Goal: Information Seeking & Learning: Learn about a topic

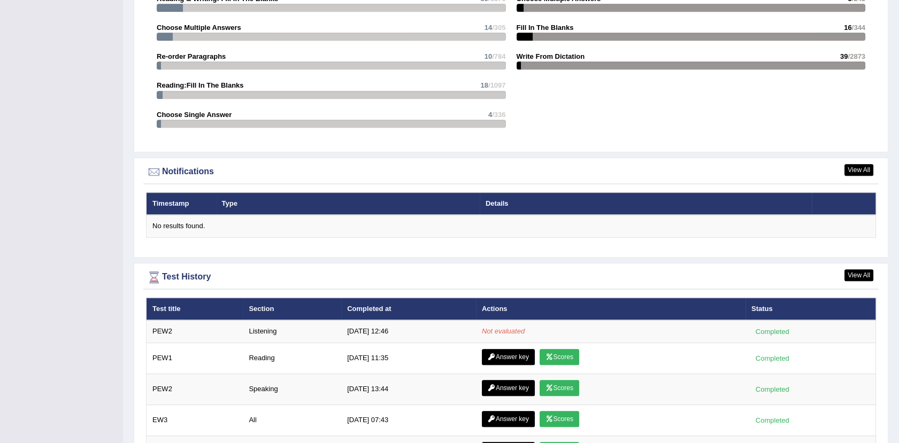
scroll to position [1247, 0]
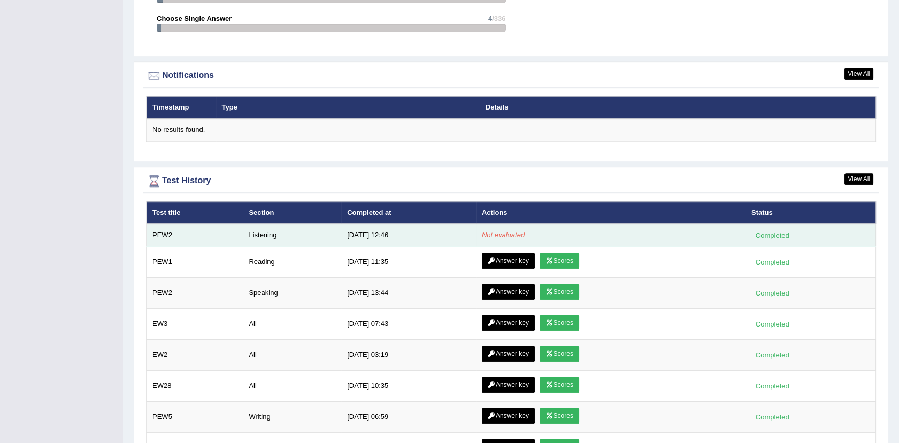
click at [367, 224] on td "8/29/25 12:46" at bounding box center [408, 235] width 135 height 22
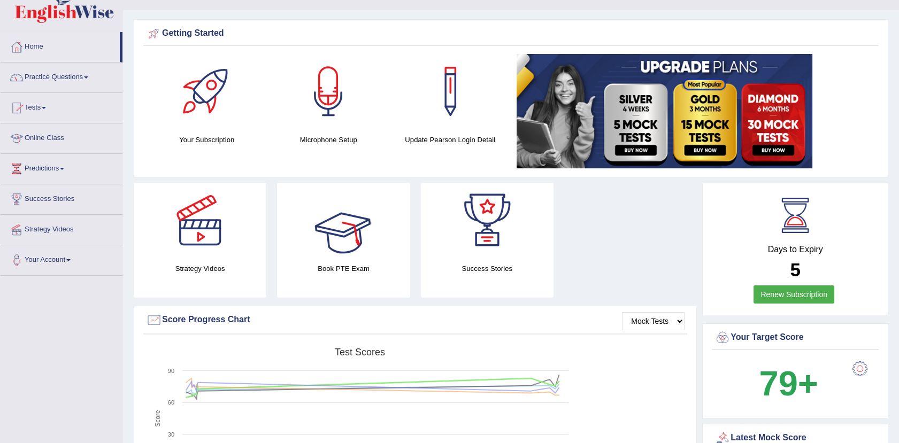
scroll to position [0, 0]
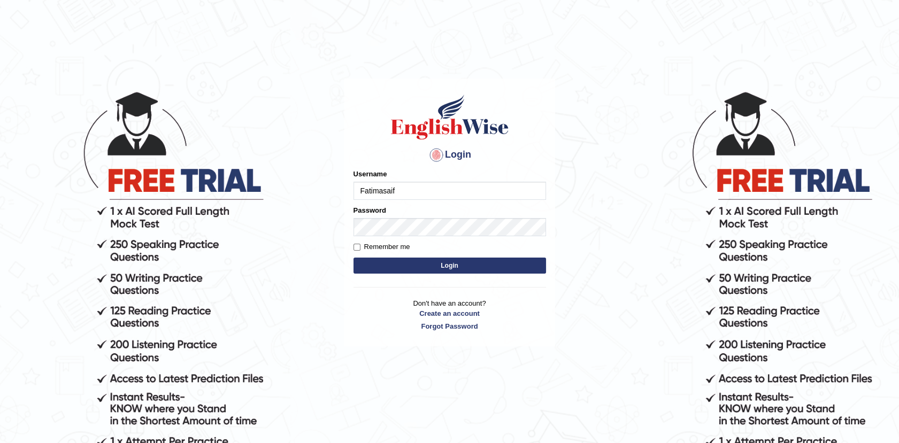
click at [450, 263] on button "Login" at bounding box center [449, 266] width 192 height 16
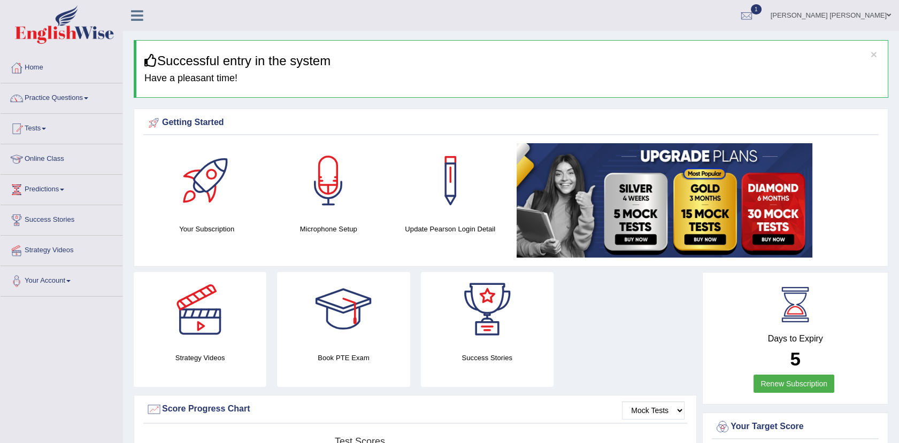
click at [761, 13] on span "1" at bounding box center [756, 9] width 11 height 10
click at [709, 76] on icon at bounding box center [707, 76] width 4 height 8
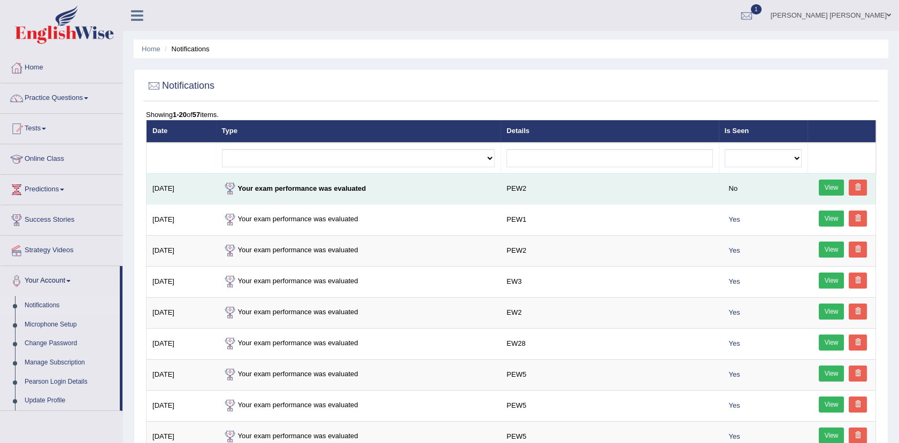
click at [826, 181] on link "View" at bounding box center [831, 188] width 26 height 16
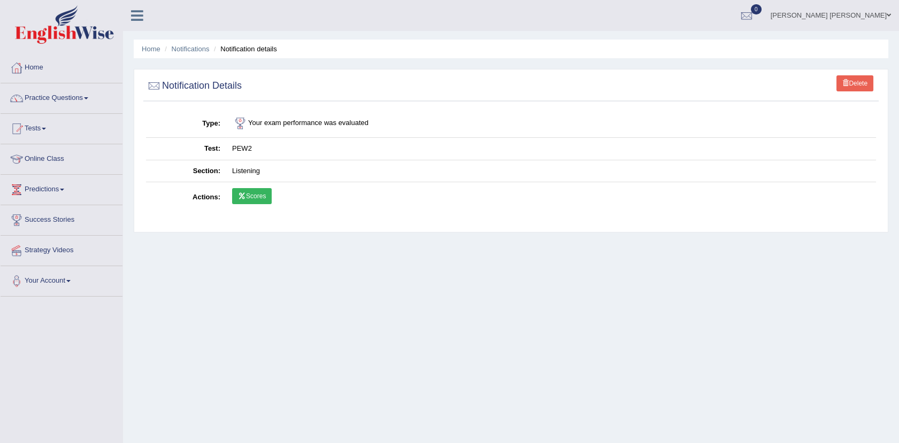
click at [274, 203] on td "Scores" at bounding box center [551, 197] width 650 height 31
click at [265, 203] on link "Scores" at bounding box center [252, 196] width 40 height 16
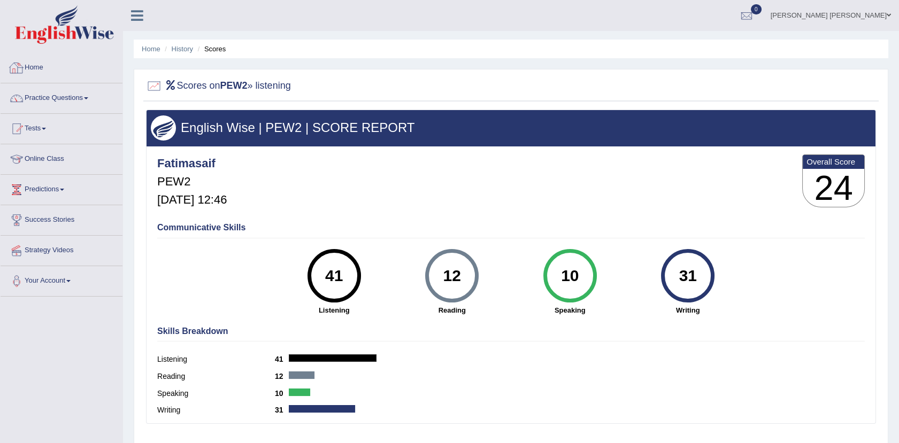
click at [21, 65] on div at bounding box center [17, 68] width 16 height 16
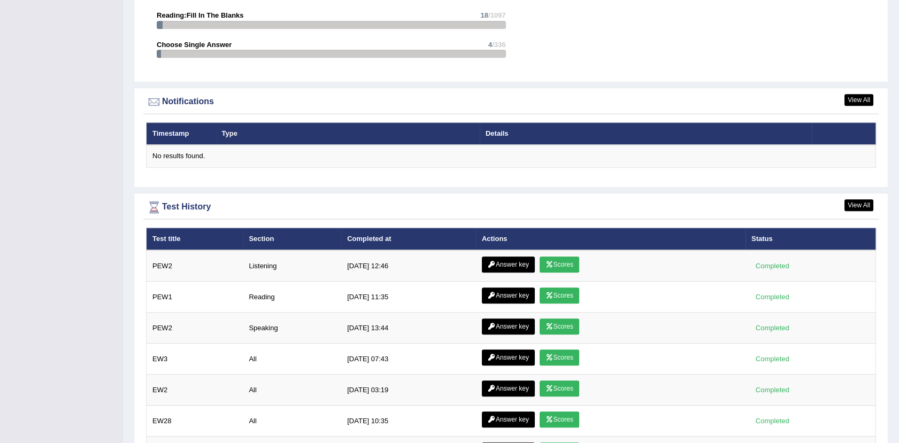
scroll to position [1290, 0]
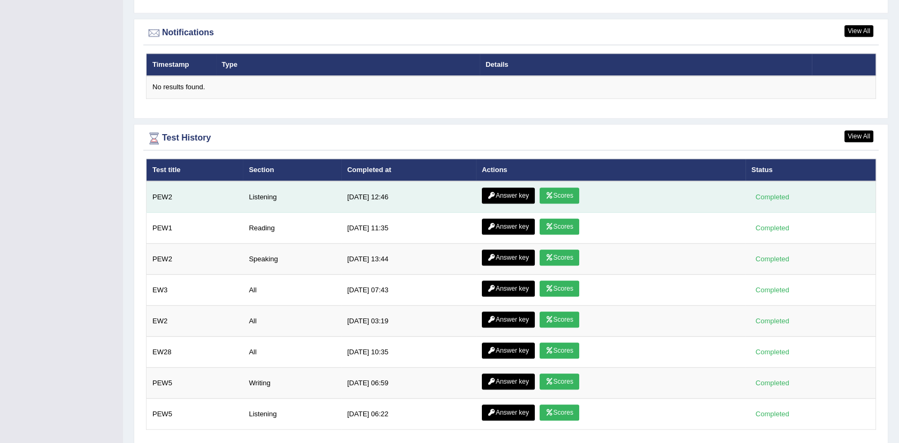
click at [566, 198] on link "Scores" at bounding box center [559, 196] width 40 height 16
click at [507, 189] on link "Answer key" at bounding box center [508, 196] width 53 height 16
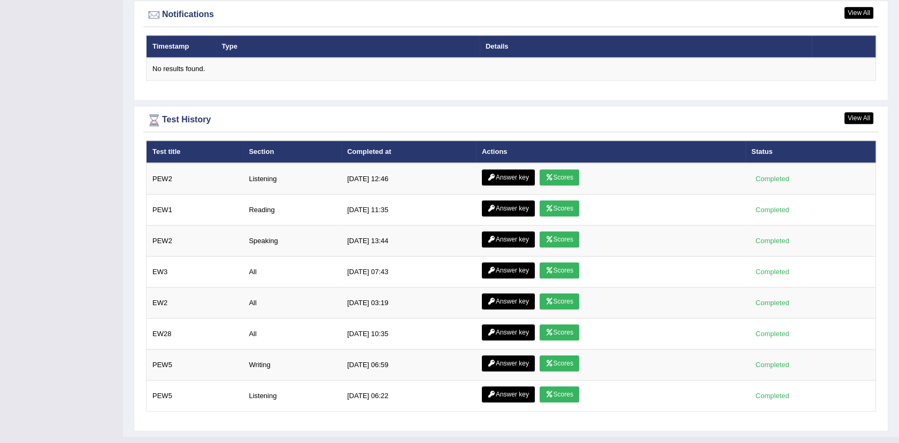
scroll to position [1310, 0]
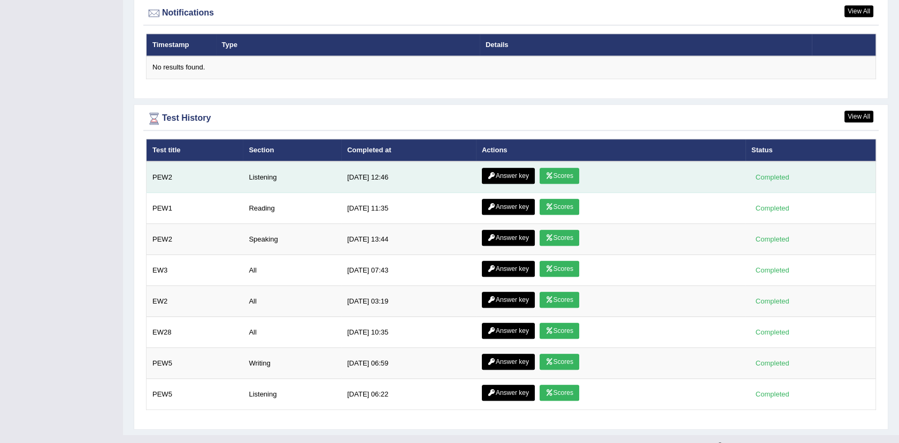
click at [503, 171] on link "Answer key" at bounding box center [508, 176] width 53 height 16
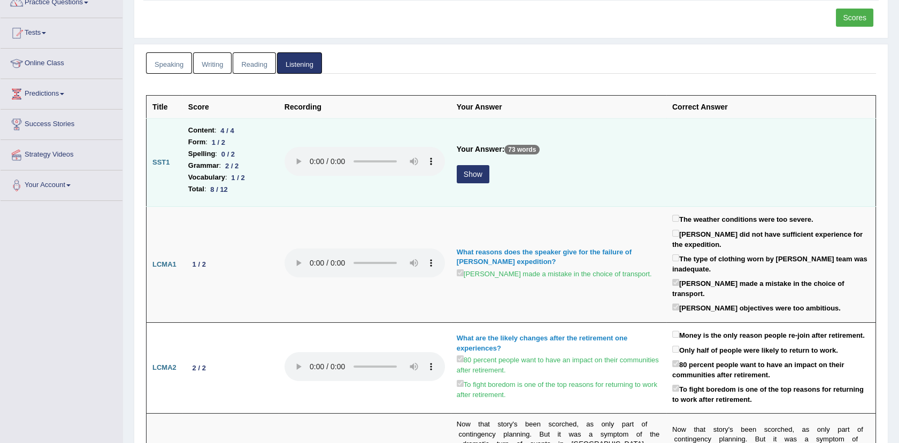
scroll to position [119, 0]
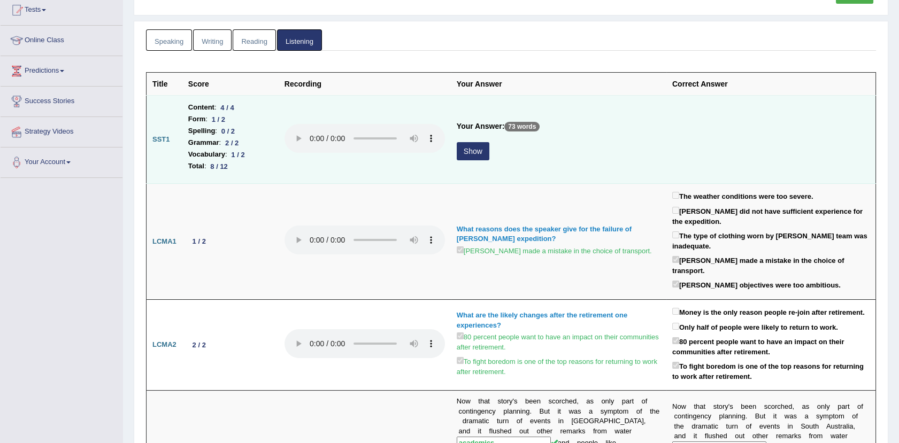
click at [481, 153] on button "Show" at bounding box center [473, 151] width 33 height 18
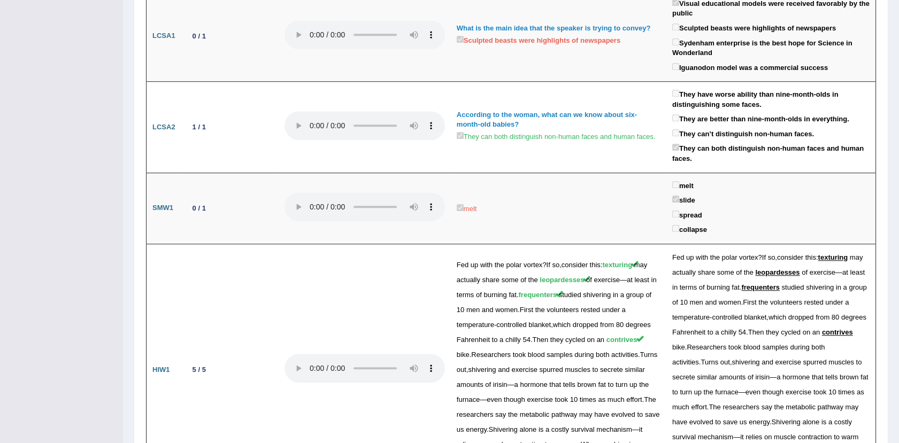
scroll to position [1315, 0]
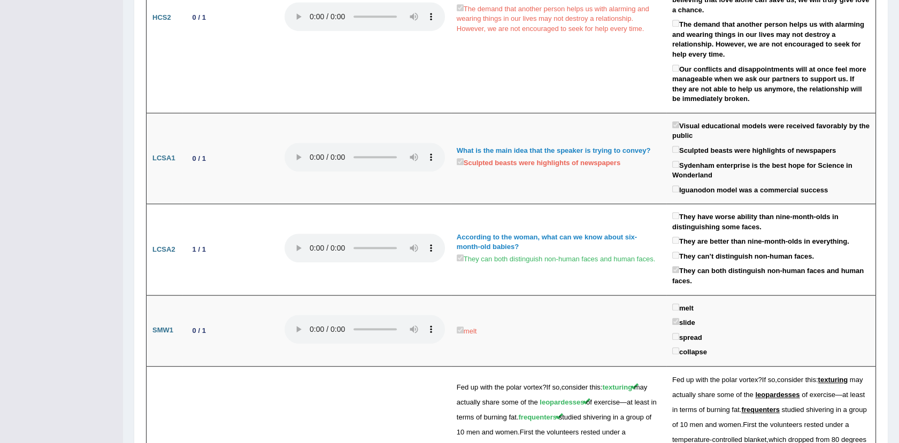
drag, startPoint x: 892, startPoint y: 276, endPoint x: 887, endPoint y: 259, distance: 17.6
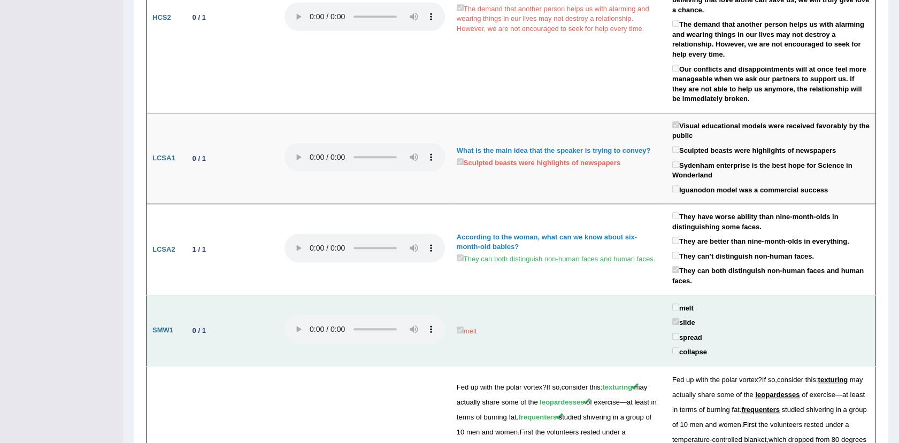
click at [582, 295] on td "melt" at bounding box center [558, 330] width 215 height 71
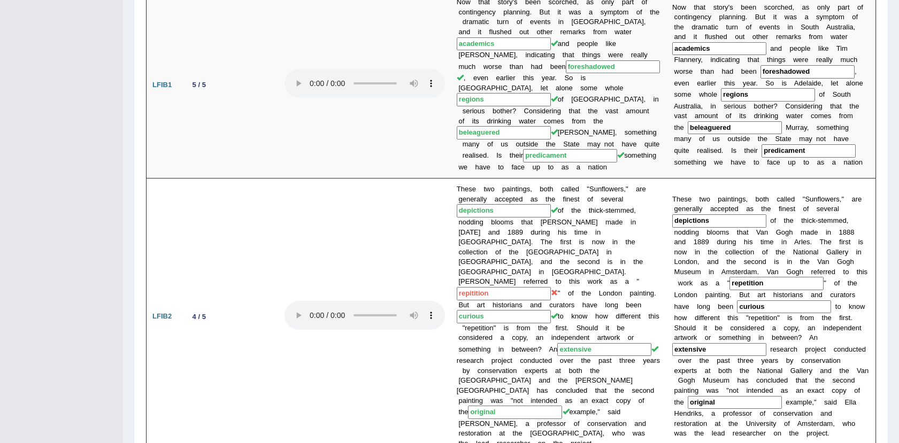
scroll to position [587, 0]
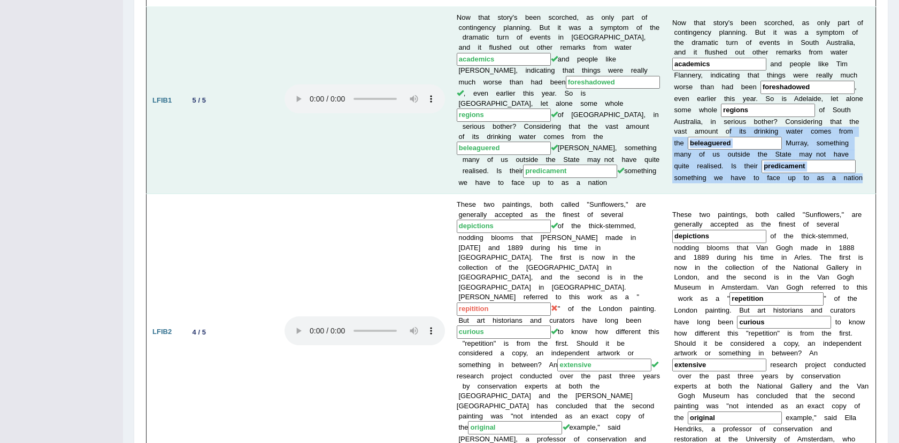
drag, startPoint x: 906, startPoint y: 279, endPoint x: 834, endPoint y: 82, distance: 209.9
click at [834, 82] on td "N o w t h a t s t o r y ' s b e e n s c o r c h e d , a s o n l y p a r t o f c…" at bounding box center [771, 100] width 210 height 187
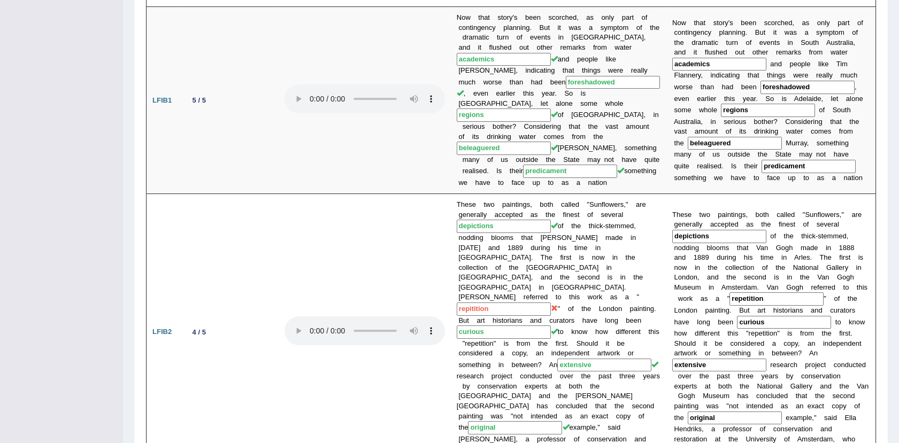
drag, startPoint x: 834, startPoint y: 82, endPoint x: 895, endPoint y: 161, distance: 99.5
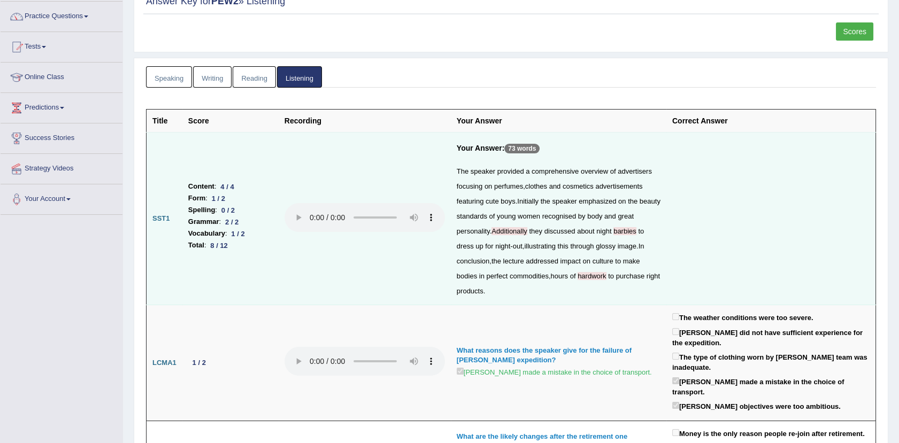
scroll to position [0, 0]
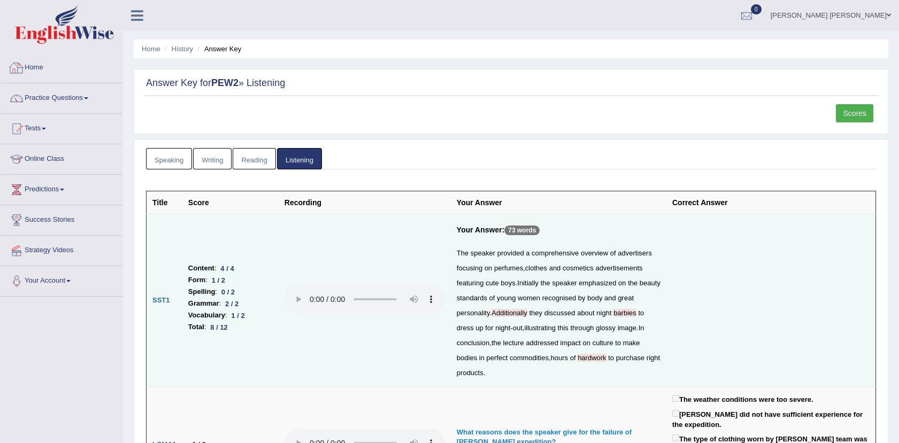
click at [33, 67] on link "Home" at bounding box center [62, 66] width 122 height 27
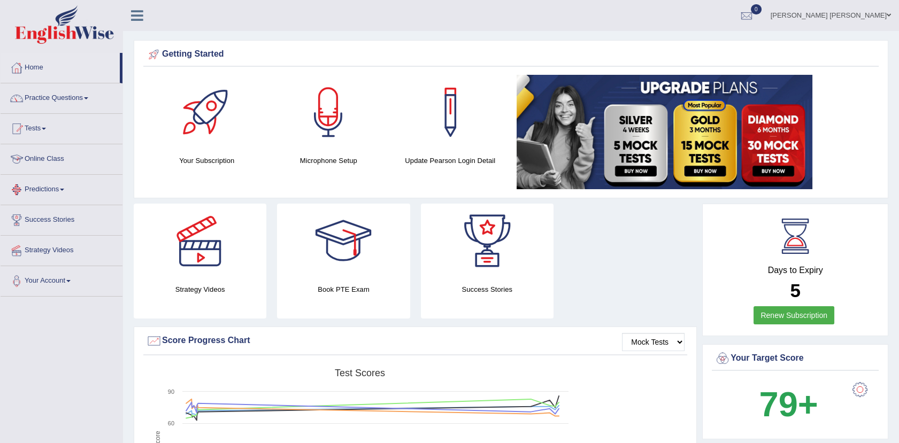
click at [45, 135] on link "Tests" at bounding box center [62, 127] width 122 height 27
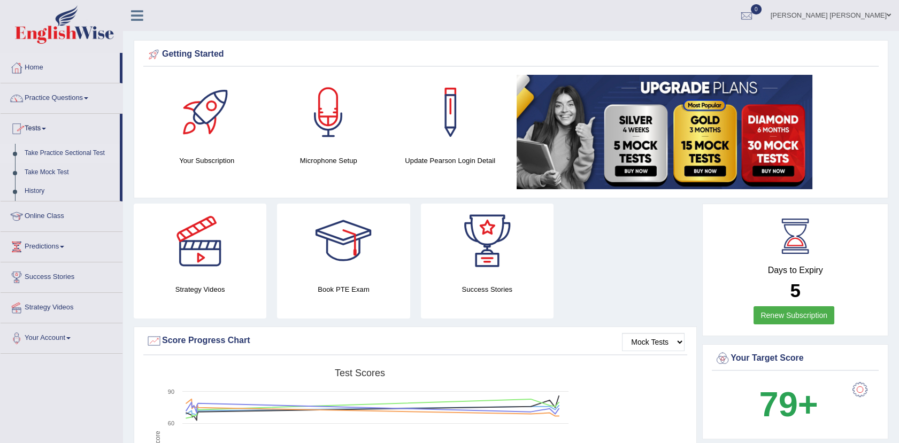
click at [72, 152] on link "Take Practice Sectional Test" at bounding box center [70, 153] width 100 height 19
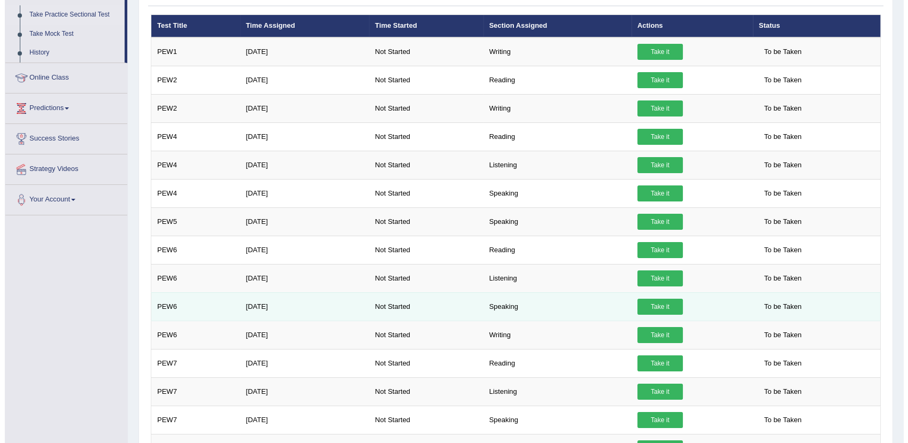
scroll to position [16, 0]
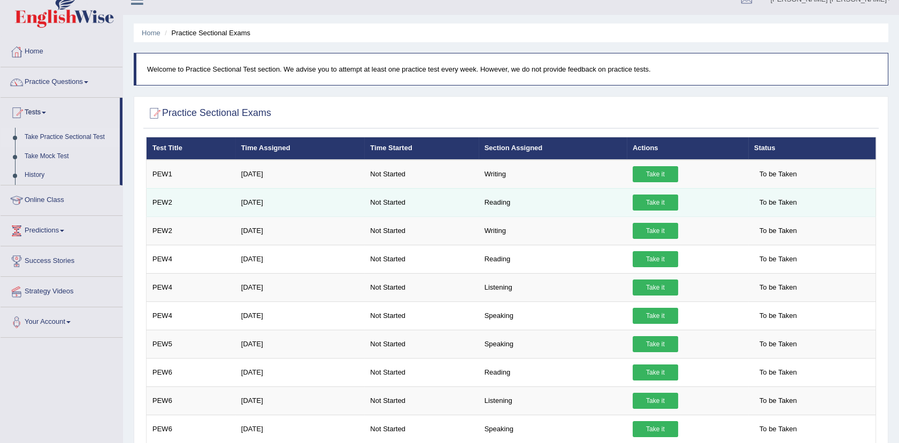
drag, startPoint x: 677, startPoint y: 202, endPoint x: 670, endPoint y: 203, distance: 7.1
click at [674, 202] on td "Take it" at bounding box center [687, 202] width 121 height 28
click at [663, 205] on link "Take it" at bounding box center [654, 203] width 45 height 16
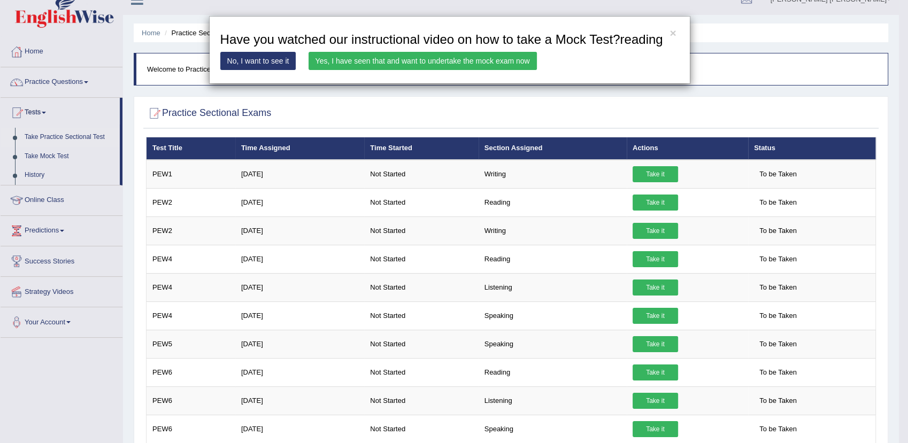
click at [388, 64] on link "Yes, I have seen that and want to undertake the mock exam now" at bounding box center [422, 61] width 228 height 18
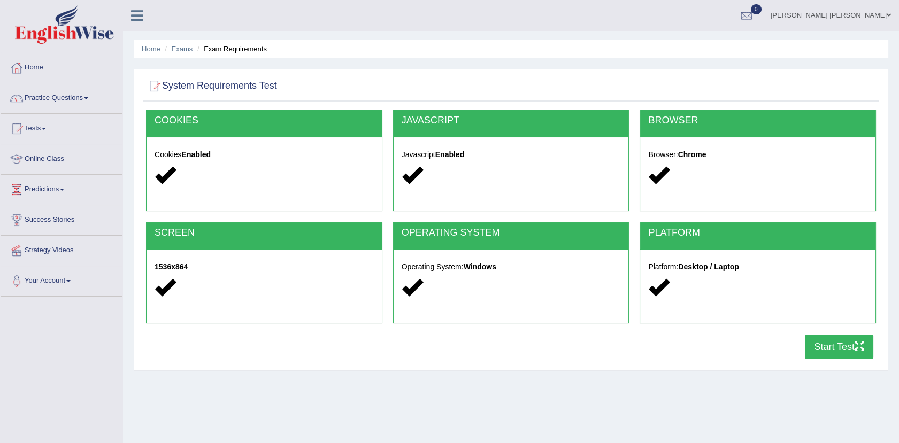
click at [847, 334] on div "COOKIES Cookies Enabled JAVASCRIPT Javascript Enabled BROWSER Browser: Chrome S…" at bounding box center [510, 238] width 735 height 256
click at [846, 340] on button "Start Test" at bounding box center [839, 347] width 68 height 25
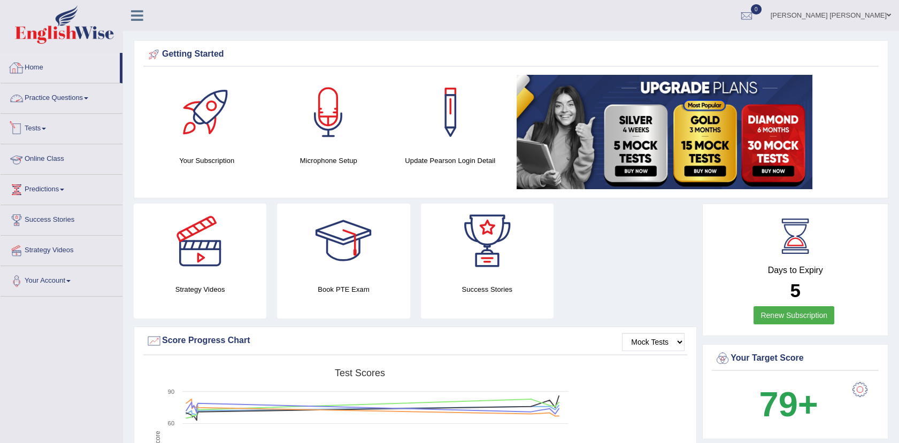
click at [17, 60] on div at bounding box center [17, 68] width 16 height 16
click at [41, 105] on link "Practice Questions" at bounding box center [62, 96] width 122 height 27
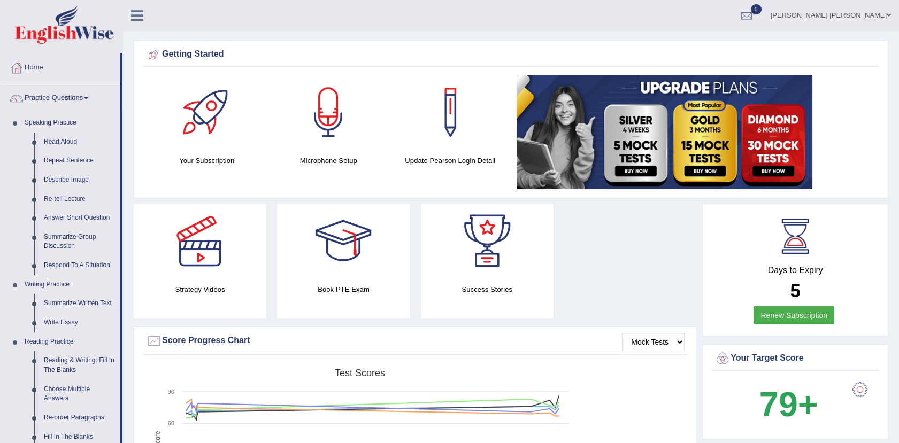
scroll to position [119, 0]
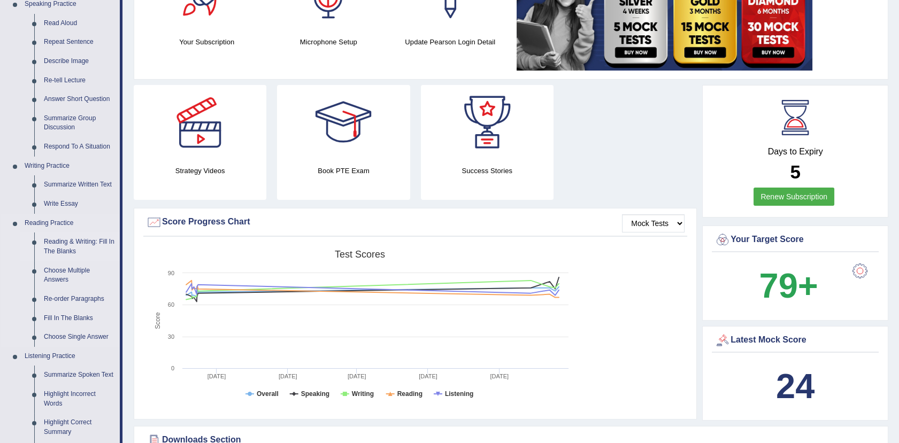
click at [76, 241] on link "Reading & Writing: Fill In The Blanks" at bounding box center [79, 247] width 81 height 28
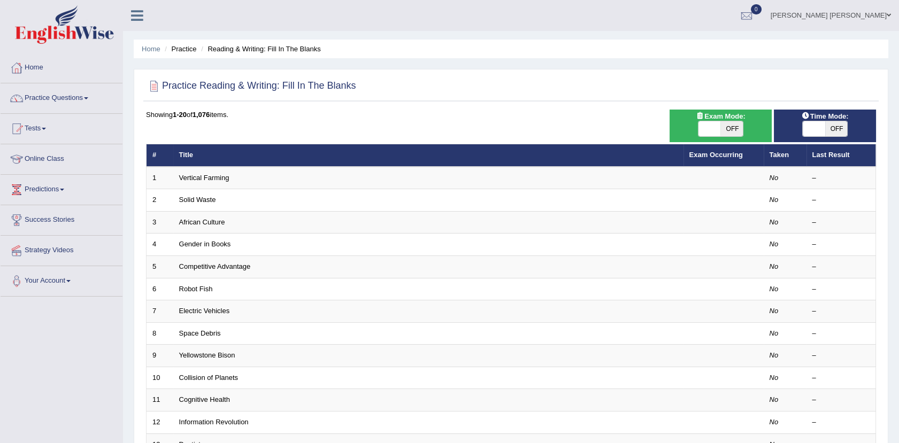
click at [733, 139] on div "Exam Mode: ON OFF" at bounding box center [720, 126] width 102 height 33
click at [733, 130] on span "OFF" at bounding box center [731, 128] width 22 height 15
checkbox input "true"
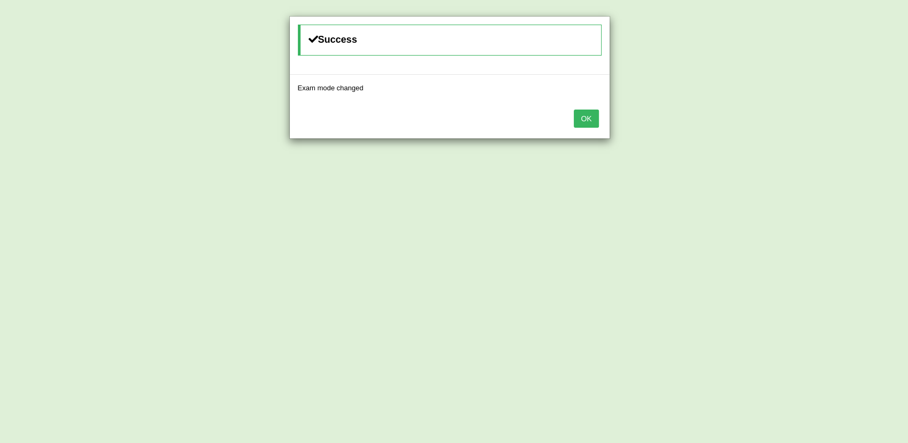
click at [597, 117] on button "OK" at bounding box center [586, 119] width 25 height 18
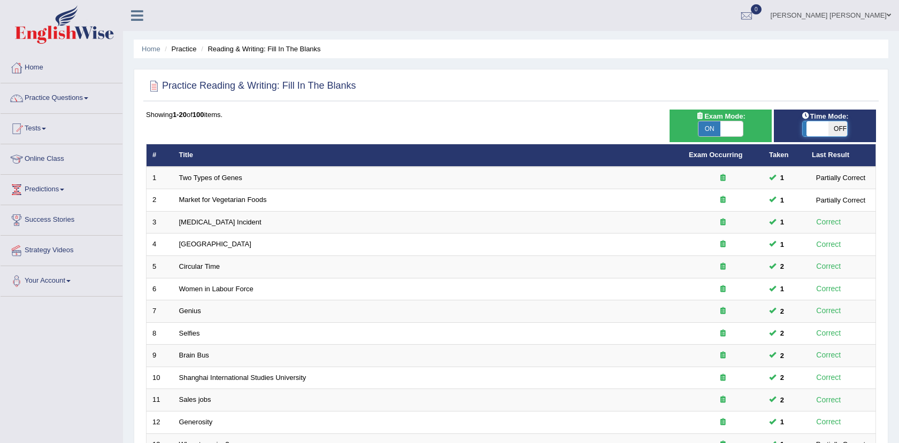
click at [826, 125] on span at bounding box center [817, 128] width 22 height 15
click at [843, 134] on span "OFF" at bounding box center [836, 128] width 22 height 15
checkbox input "true"
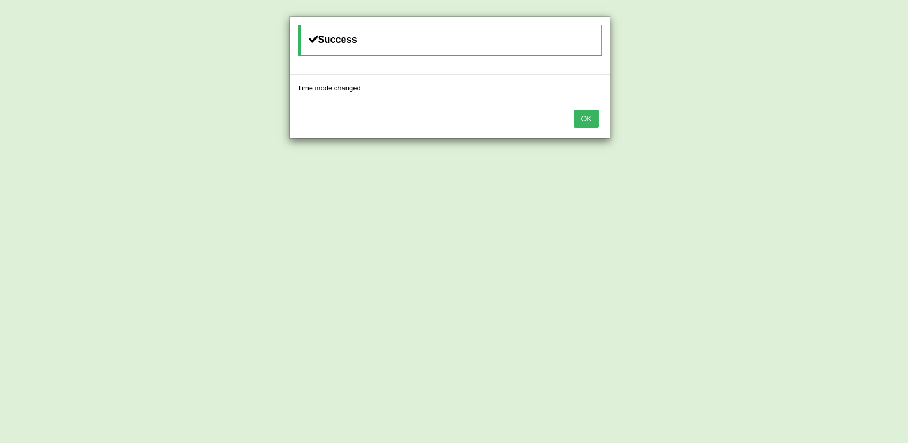
click at [594, 119] on button "OK" at bounding box center [586, 119] width 25 height 18
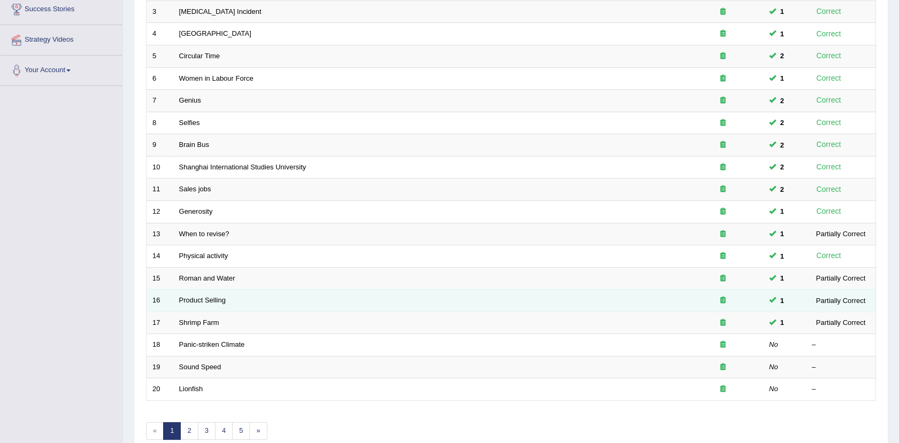
scroll to position [237, 0]
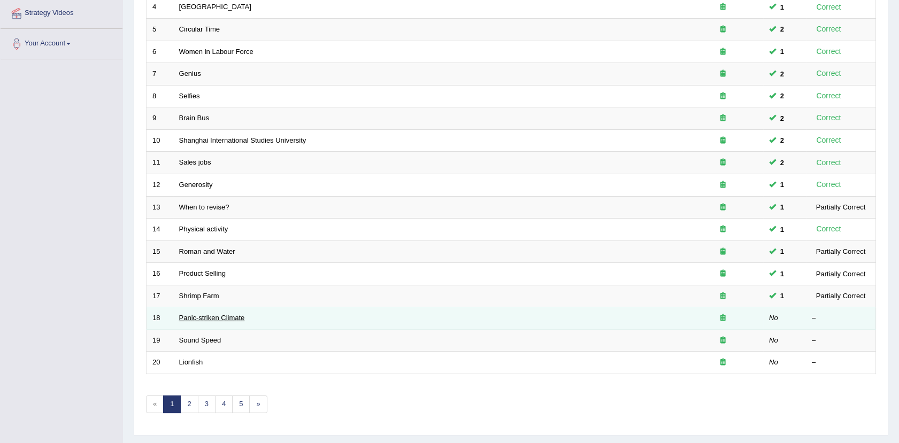
click at [211, 317] on link "Panic-striken Climate" at bounding box center [212, 318] width 66 height 8
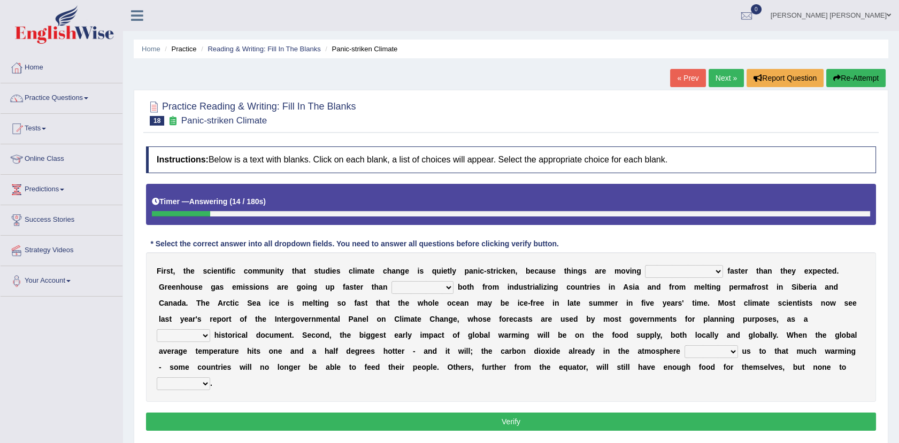
click at [660, 273] on select "few same musch most" at bounding box center [684, 271] width 78 height 13
select select "musch"
click at [645, 265] on select "few same musch most" at bounding box center [684, 271] width 78 height 13
click at [391, 284] on select "anticipation predictability ptredicts predicted" at bounding box center [422, 287] width 62 height 13
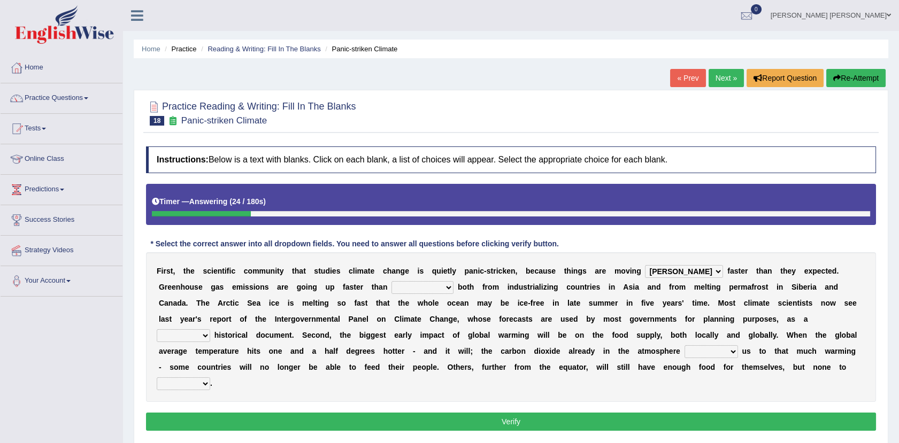
click at [391, 284] on select "anticipation predictability ptredicts predicted" at bounding box center [422, 287] width 62 height 13
click at [744, 369] on b "h" at bounding box center [746, 367] width 5 height 9
drag, startPoint x: 352, startPoint y: 287, endPoint x: 352, endPoint y: 293, distance: 6.4
click at [391, 286] on select "anticipation predictability ptredicts predicted" at bounding box center [422, 287] width 62 height 13
select select "predicted"
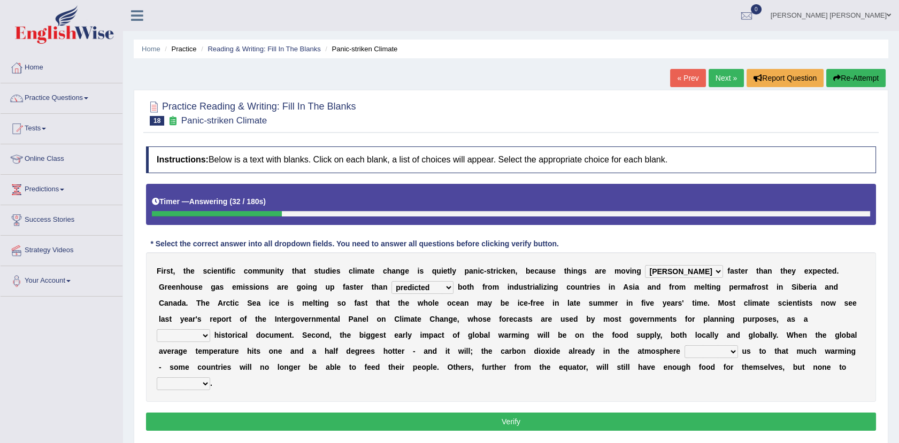
click at [391, 281] on select "anticipation predictability ptredicts predicted" at bounding box center [422, 287] width 62 height 13
click at [210, 329] on select "purely evenly firmly actively" at bounding box center [183, 335] width 53 height 13
select select "purely"
click at [210, 329] on select "purely evenly firmly actively" at bounding box center [183, 335] width 53 height 13
click at [684, 353] on select "commits directs allows addresses" at bounding box center [710, 351] width 53 height 13
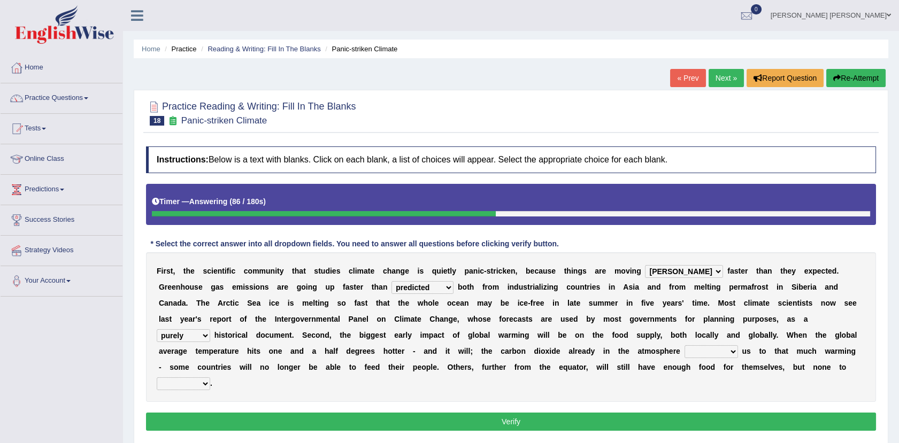
click at [277, 363] on b at bounding box center [275, 367] width 4 height 9
click at [347, 344] on div "F i r s t , t h e s c i e n t i f i c c o m m u n i t y t h a t s t u d i e s c…" at bounding box center [511, 327] width 730 height 150
click at [684, 356] on select "commits directs allows addresses" at bounding box center [710, 351] width 53 height 13
click at [684, 345] on select "commits directs allows addresses" at bounding box center [710, 351] width 53 height 13
click at [352, 413] on button "Verify" at bounding box center [511, 422] width 730 height 18
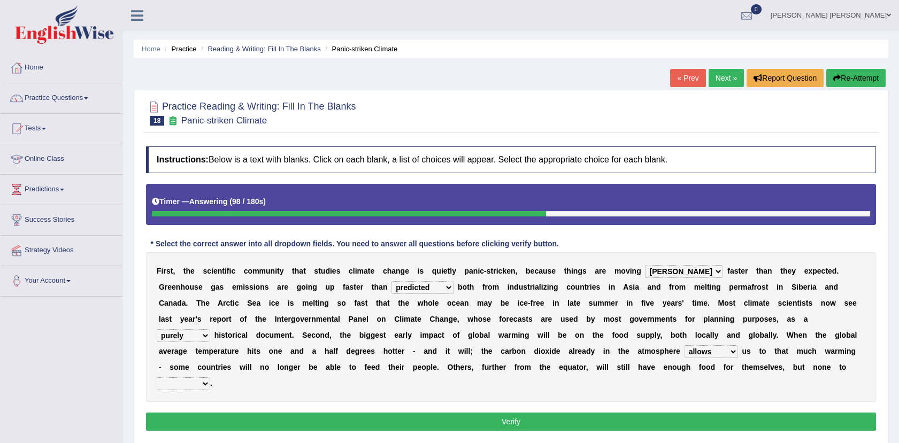
click at [684, 354] on select "commits directs allows addresses" at bounding box center [710, 351] width 53 height 13
select select "addresses"
click at [684, 345] on select "commits directs allows addresses" at bounding box center [710, 351] width 53 height 13
click at [210, 377] on select "spare apply dispense consume" at bounding box center [183, 383] width 53 height 13
select select "dispense"
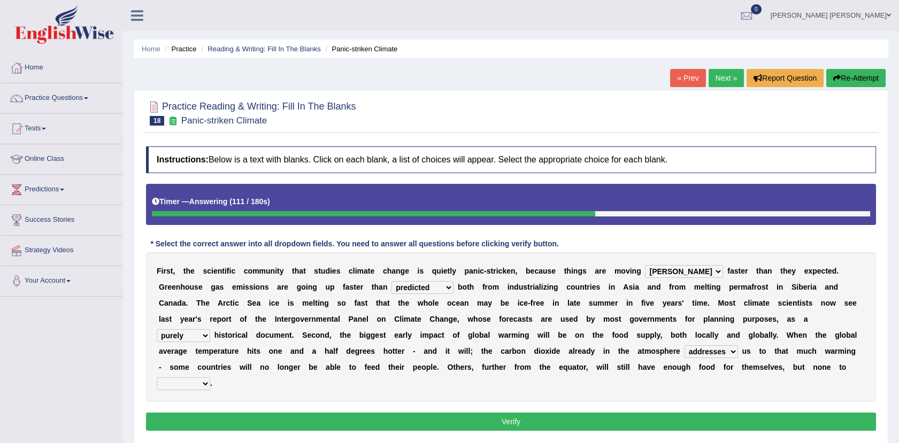
click at [210, 377] on select "spare apply dispense consume" at bounding box center [183, 383] width 53 height 13
click at [479, 413] on button "Verify" at bounding box center [511, 422] width 730 height 18
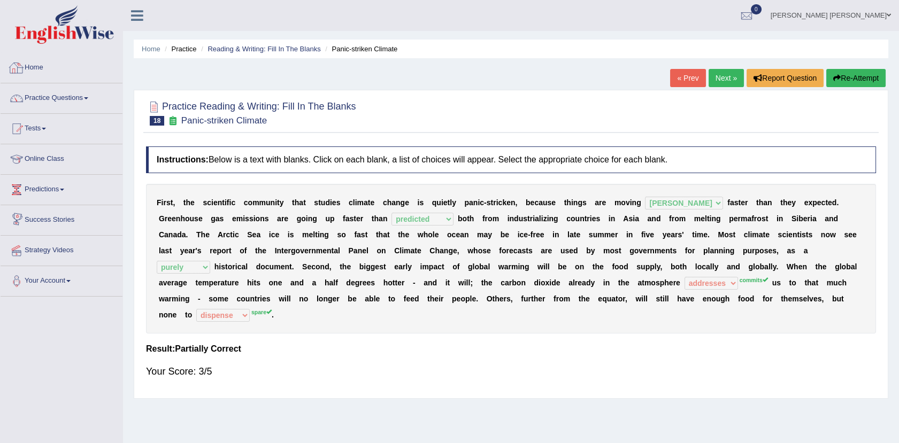
click at [39, 71] on link "Home" at bounding box center [62, 66] width 122 height 27
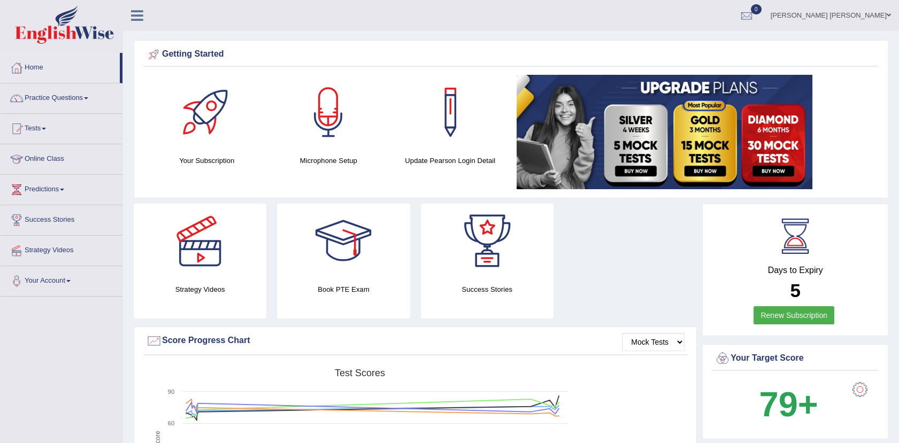
click at [575, 133] on img at bounding box center [664, 132] width 296 height 114
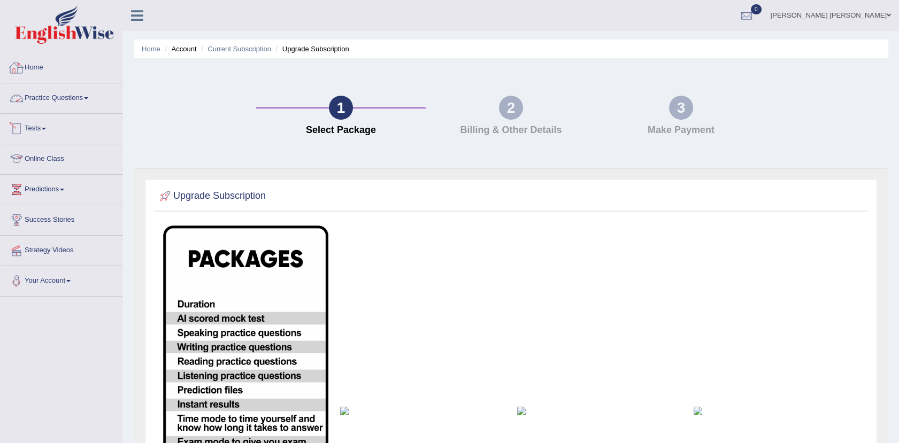
click at [19, 71] on div at bounding box center [17, 68] width 16 height 16
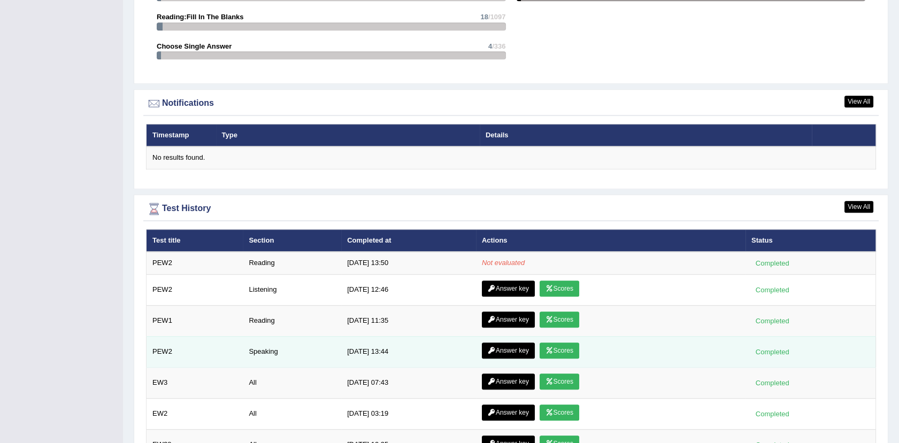
scroll to position [1247, 0]
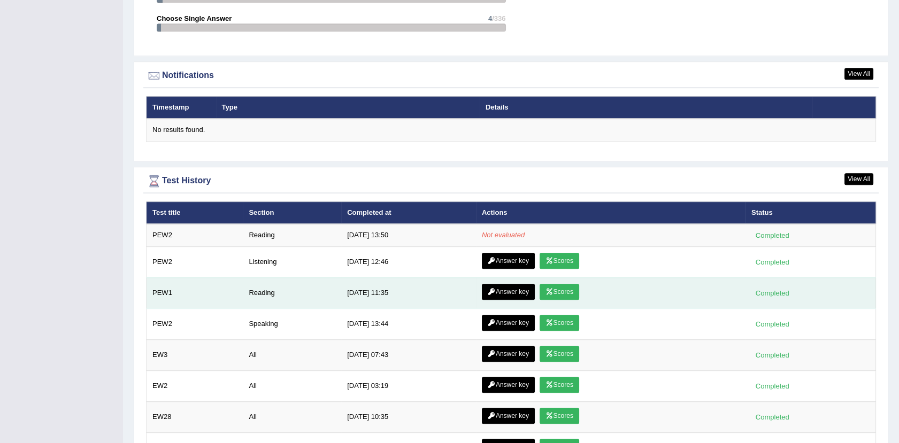
click at [566, 292] on link "Scores" at bounding box center [559, 292] width 40 height 16
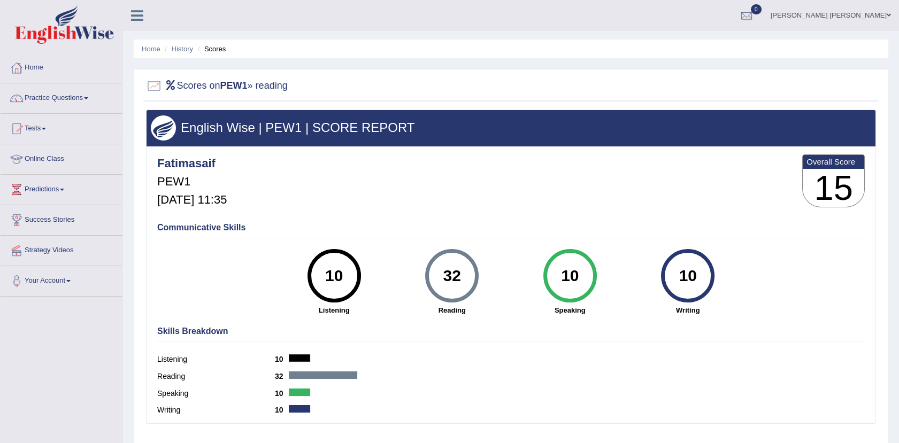
click at [39, 68] on link "Home" at bounding box center [62, 66] width 122 height 27
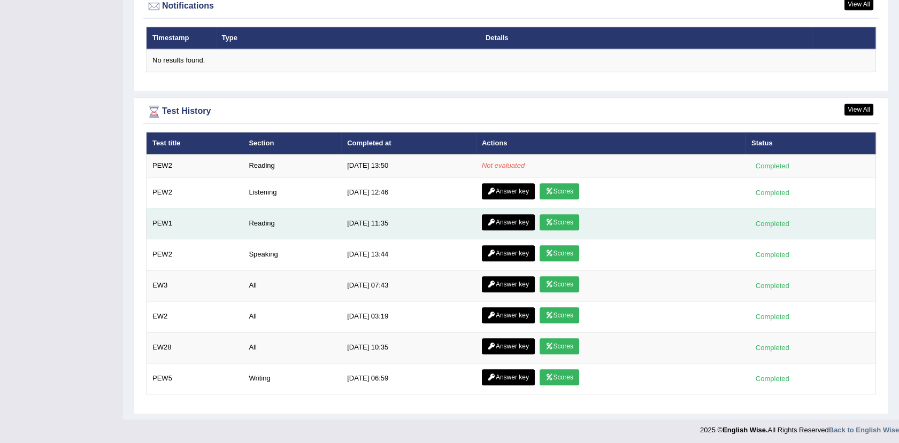
click at [505, 223] on link "Answer key" at bounding box center [508, 222] width 53 height 16
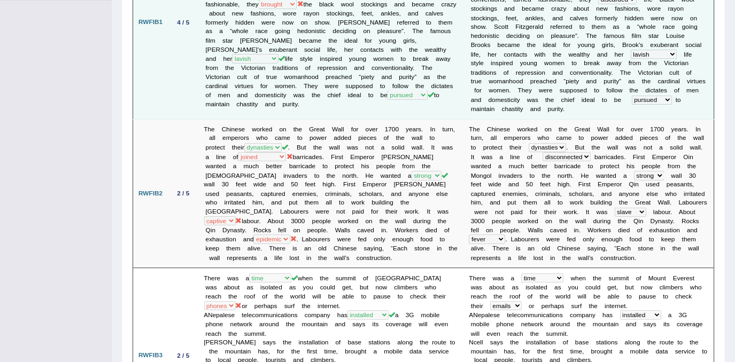
scroll to position [296, 0]
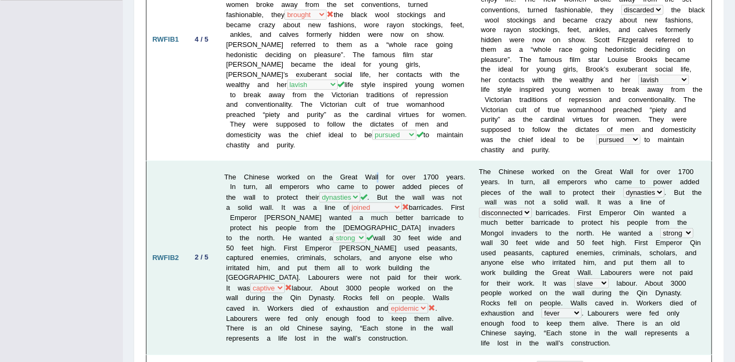
drag, startPoint x: 870, startPoint y: 9, endPoint x: 369, endPoint y: 159, distance: 522.8
click at [369, 161] on td "The Chinese worked on the Great Wall for over 1700 years. In turn, all emperors…" at bounding box center [346, 258] width 255 height 194
click at [444, 189] on td "The Chinese worked on the Great Wall for over 1700 years. In turn, all emperors…" at bounding box center [346, 258] width 255 height 194
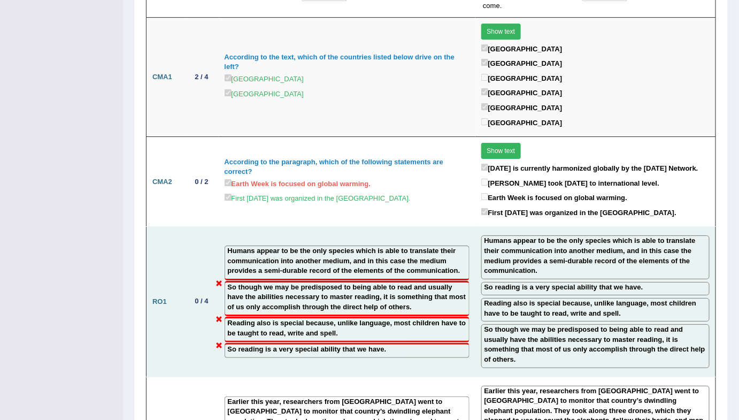
scroll to position [1115, 0]
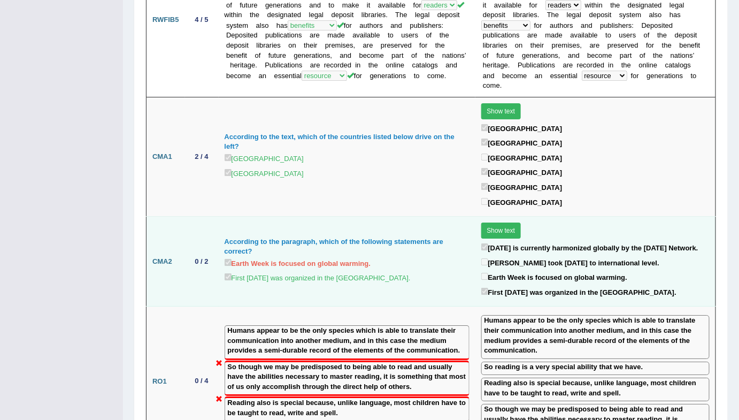
click at [392, 217] on td "According to the paragraph, which of the following statements are correct? Eart…" at bounding box center [347, 262] width 257 height 90
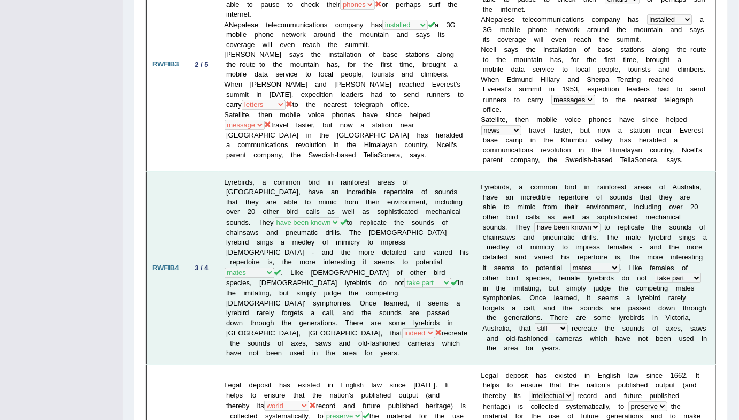
scroll to position [629, 0]
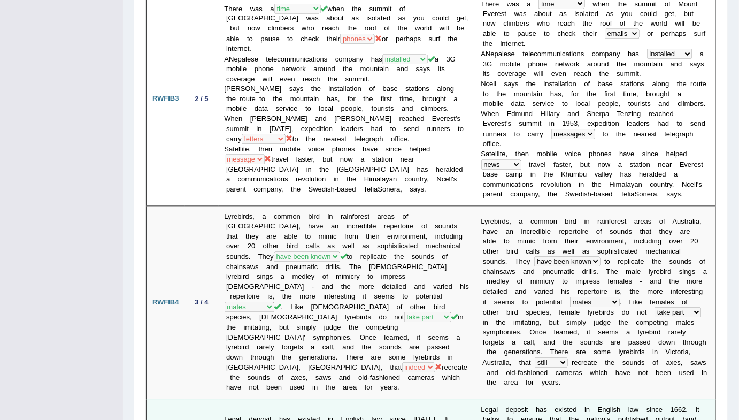
drag, startPoint x: 414, startPoint y: 411, endPoint x: 418, endPoint y: 352, distance: 59.4
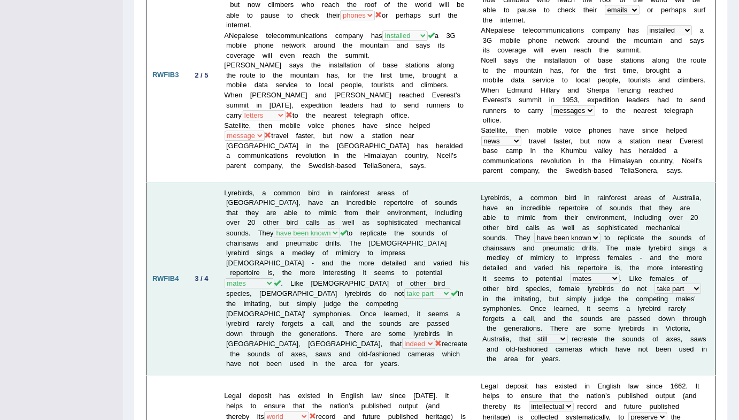
drag, startPoint x: 418, startPoint y: 352, endPoint x: 463, endPoint y: 247, distance: 114.4
click at [463, 247] on td "Lyrebirds, a common bird in rainforest areas of Australia, have an incredible r…" at bounding box center [347, 278] width 257 height 193
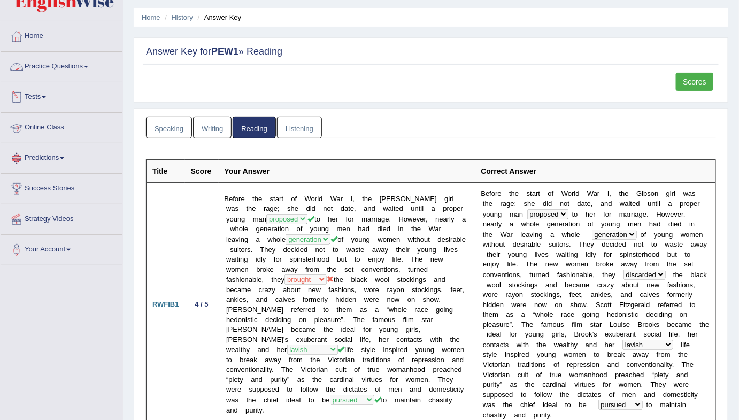
scroll to position [0, 0]
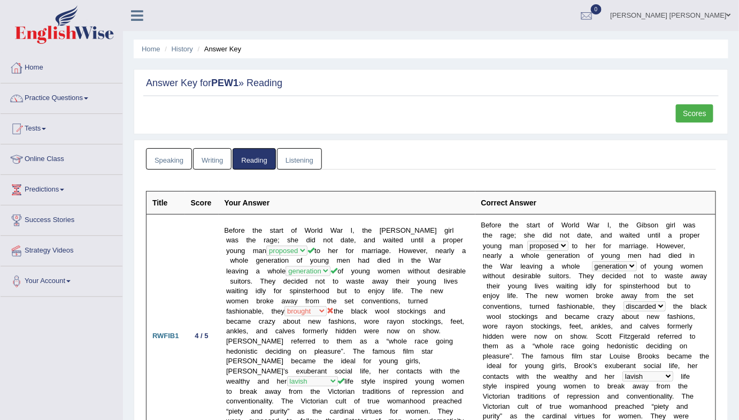
click at [41, 66] on link "Home" at bounding box center [62, 66] width 122 height 27
click at [13, 68] on div at bounding box center [17, 68] width 16 height 16
click at [16, 70] on div at bounding box center [17, 68] width 16 height 16
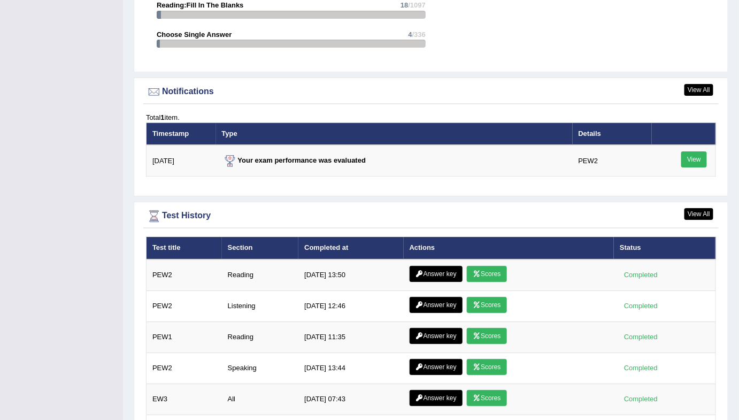
scroll to position [1355, 0]
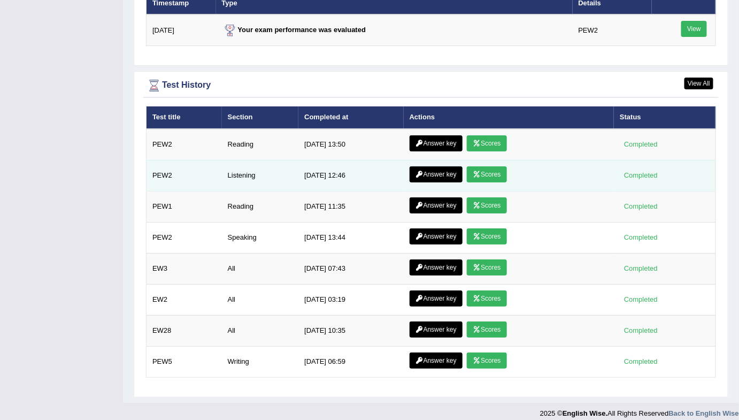
click at [422, 166] on link "Answer key" at bounding box center [435, 174] width 53 height 16
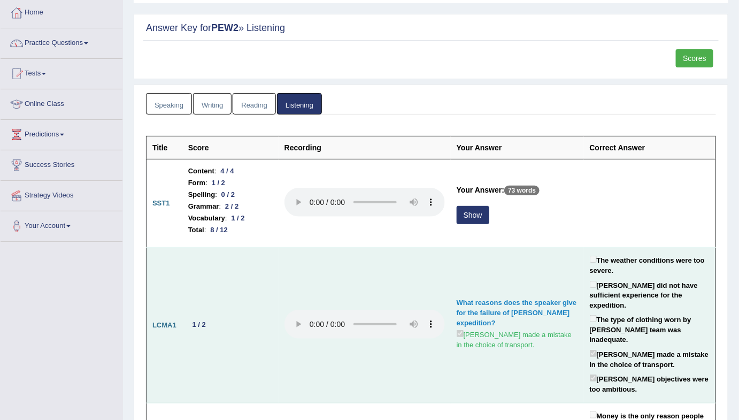
scroll to position [97, 0]
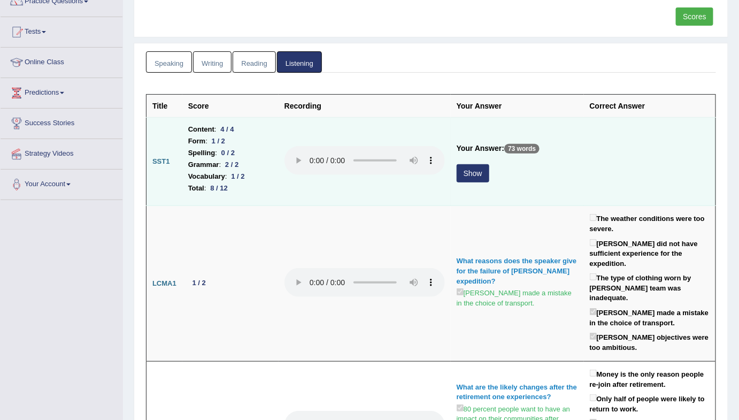
click at [480, 172] on button "Show" at bounding box center [473, 173] width 33 height 18
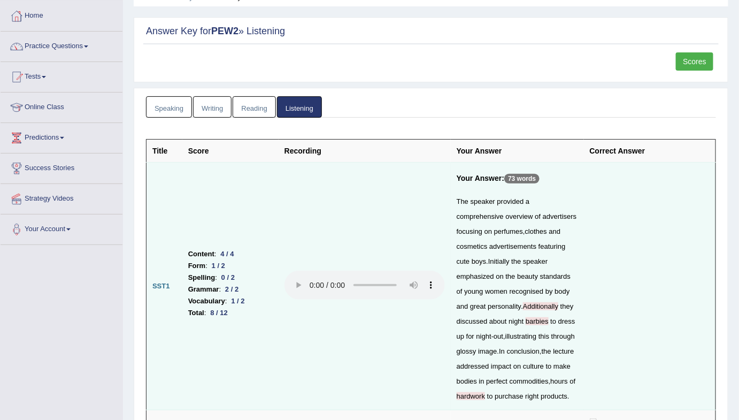
scroll to position [0, 0]
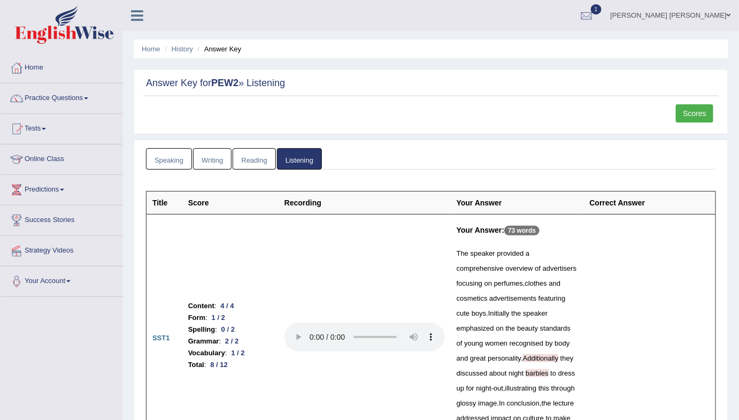
click at [698, 107] on link "Scores" at bounding box center [694, 113] width 37 height 18
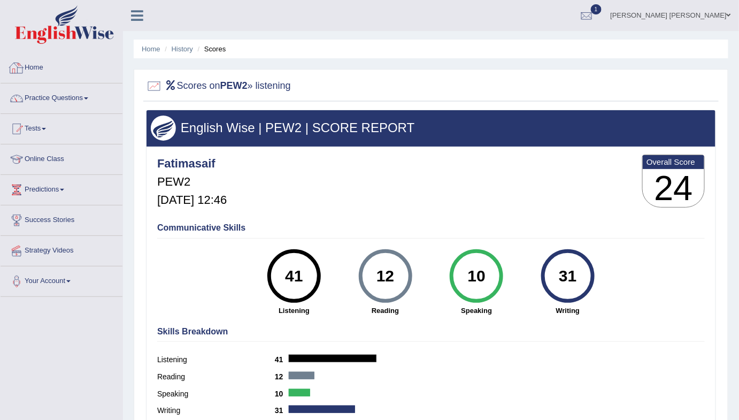
click at [40, 67] on link "Home" at bounding box center [62, 66] width 122 height 27
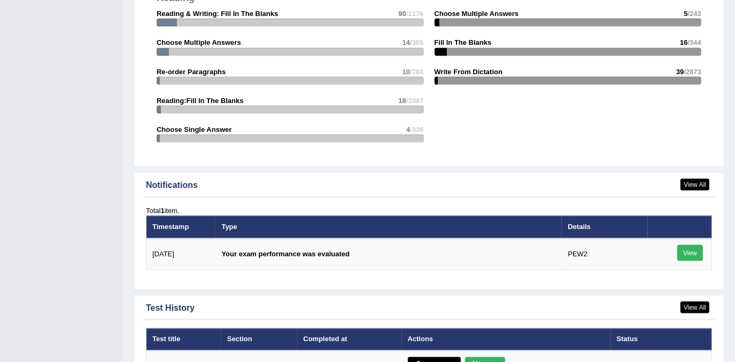
scroll to position [1263, 0]
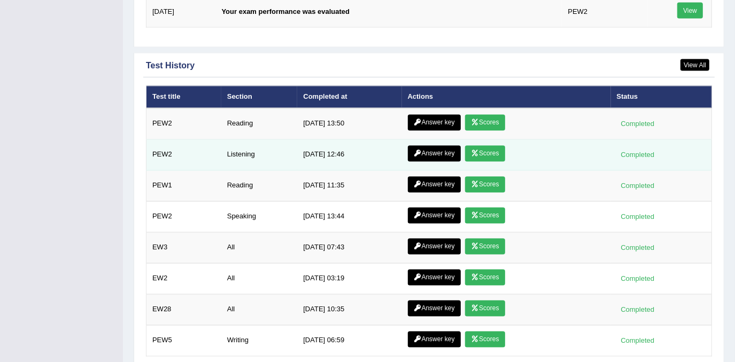
click at [444, 150] on link "Answer key" at bounding box center [434, 154] width 53 height 16
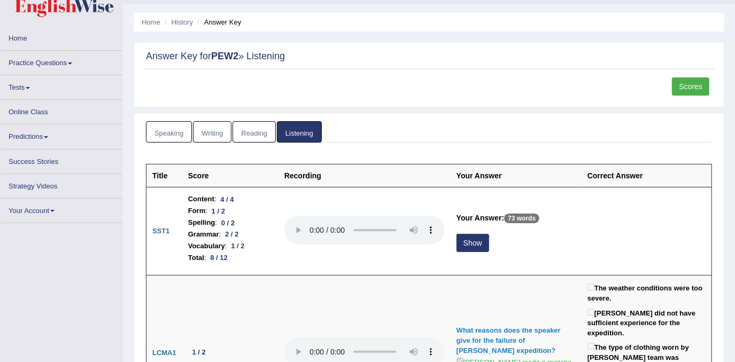
scroll to position [48, 0]
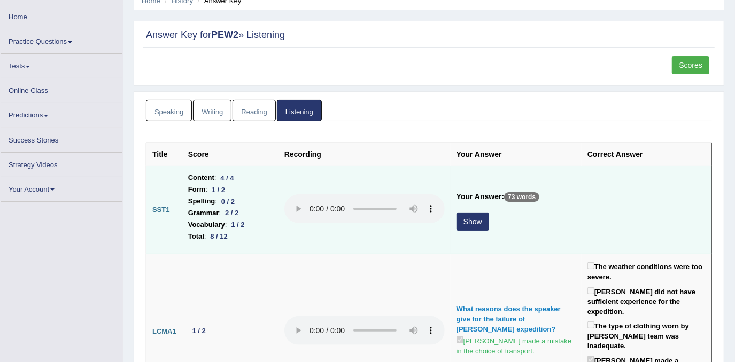
click at [469, 219] on button "Show" at bounding box center [473, 222] width 33 height 18
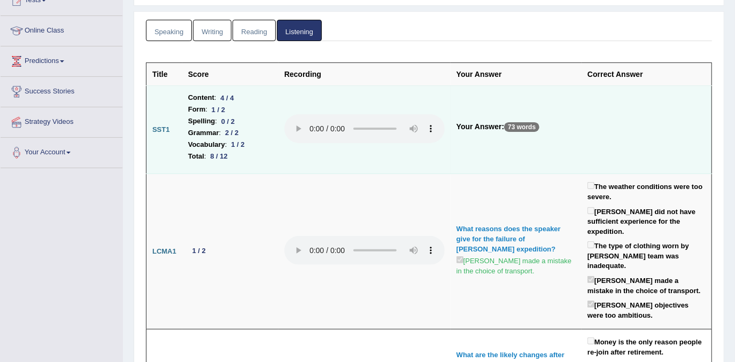
scroll to position [151, 0]
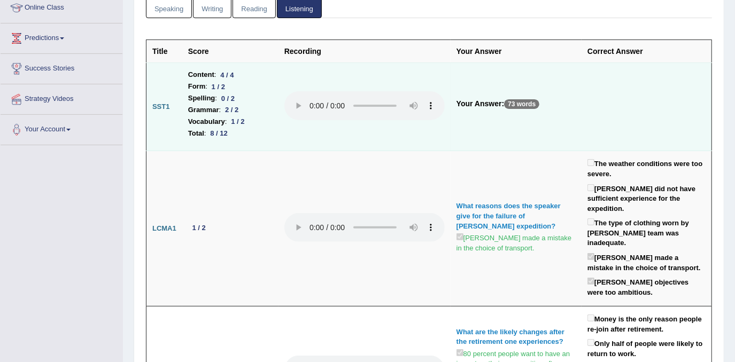
click at [478, 123] on td "Your Answer: 73 words" at bounding box center [516, 107] width 131 height 88
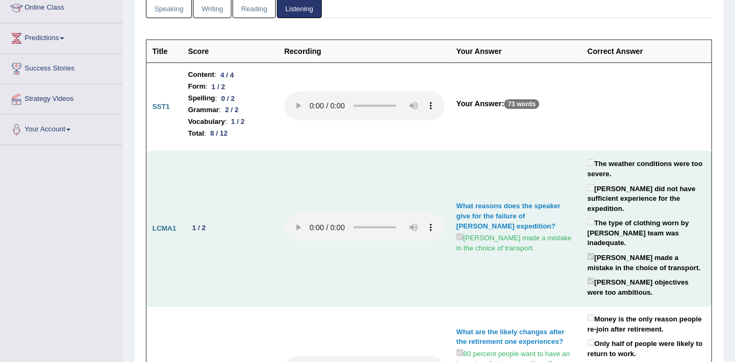
click at [532, 249] on td "What reasons does the speaker give for the failure of Scott's expedition? Scott…" at bounding box center [516, 229] width 131 height 156
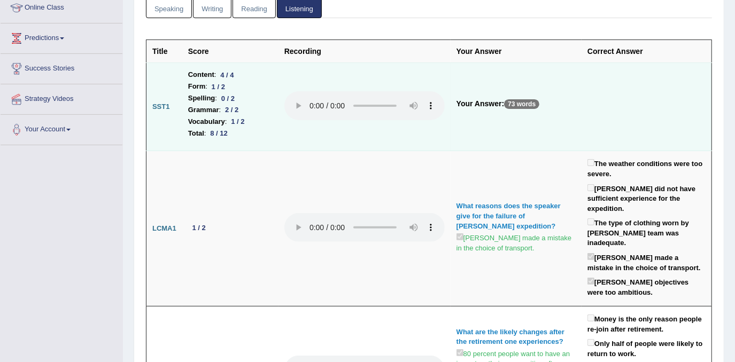
scroll to position [103, 0]
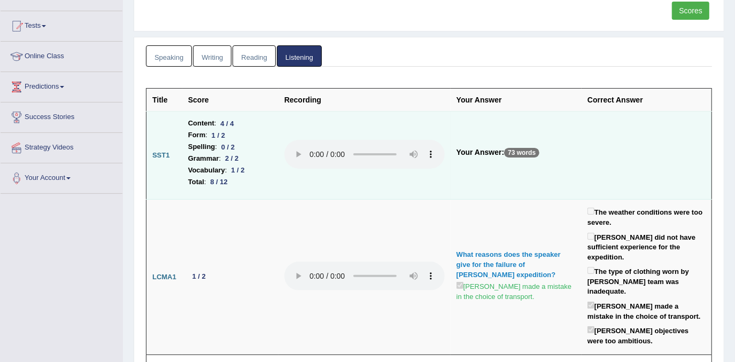
click at [476, 169] on td "Your Answer: 73 words" at bounding box center [516, 156] width 131 height 88
click at [480, 179] on td "Your Answer: 73 words" at bounding box center [516, 156] width 131 height 88
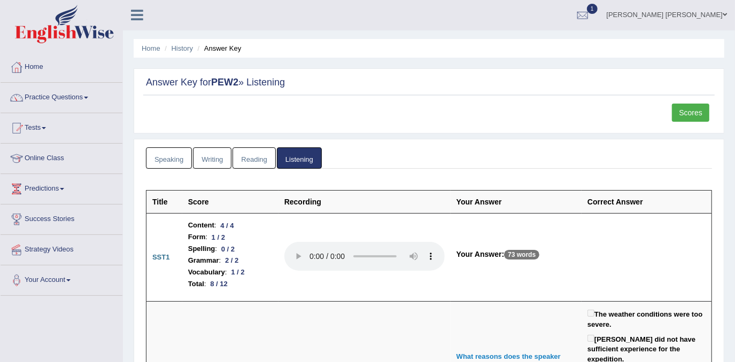
scroll to position [0, 0]
click at [44, 65] on link "Home" at bounding box center [62, 66] width 122 height 27
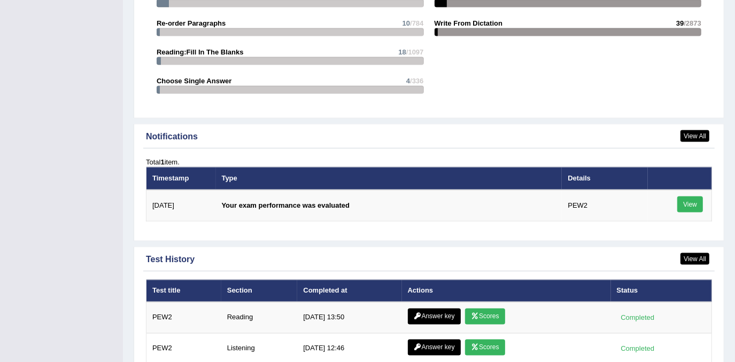
scroll to position [1215, 0]
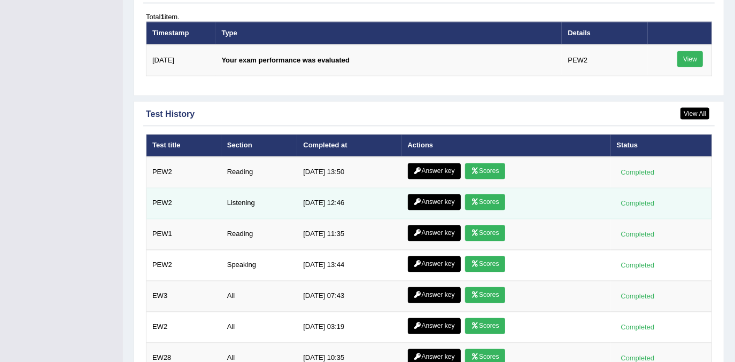
click at [437, 197] on link "Answer key" at bounding box center [434, 203] width 53 height 16
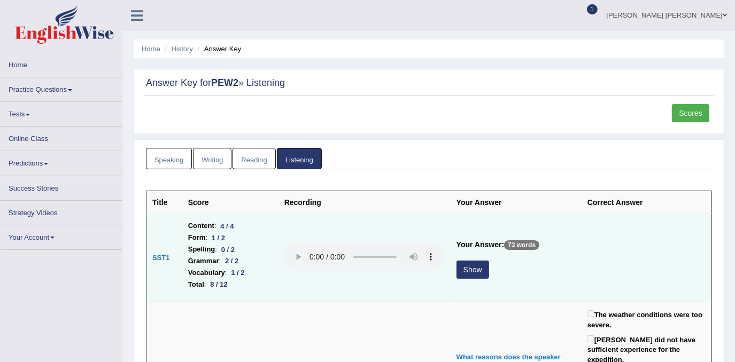
click at [480, 268] on button "Show" at bounding box center [473, 270] width 33 height 18
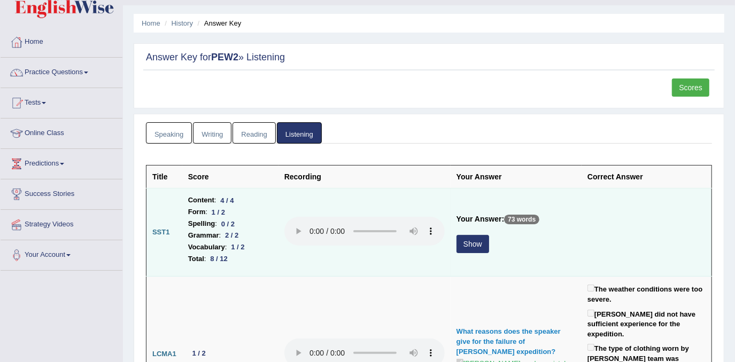
scroll to position [48, 0]
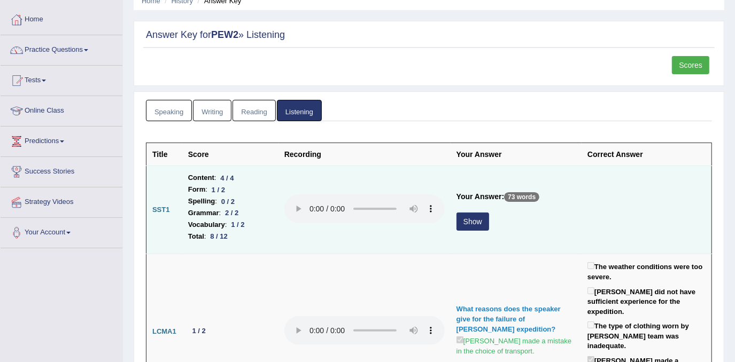
click at [474, 216] on button "Show" at bounding box center [473, 222] width 33 height 18
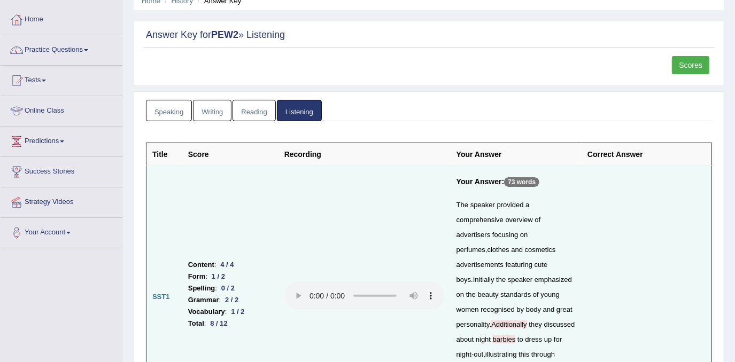
scroll to position [0, 0]
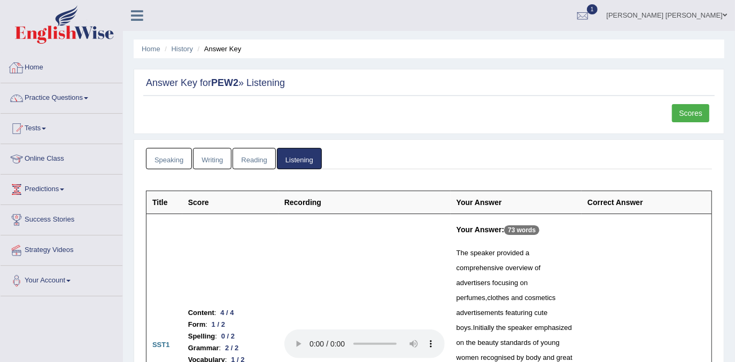
click at [40, 60] on link "Home" at bounding box center [62, 66] width 122 height 27
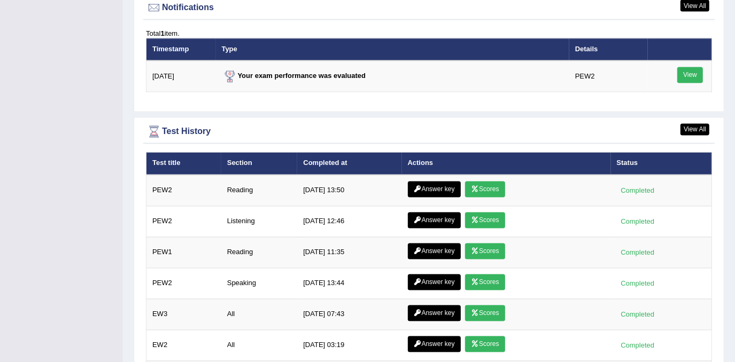
scroll to position [1318, 0]
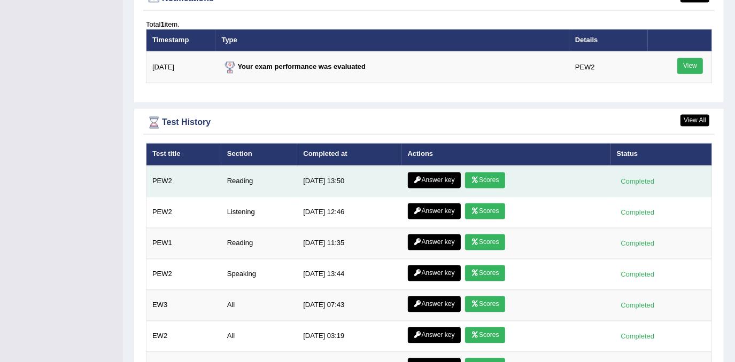
click at [429, 173] on link "Answer key" at bounding box center [434, 181] width 53 height 16
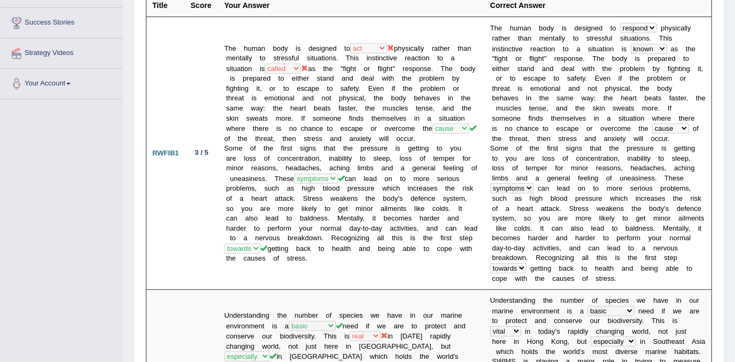
scroll to position [3, 0]
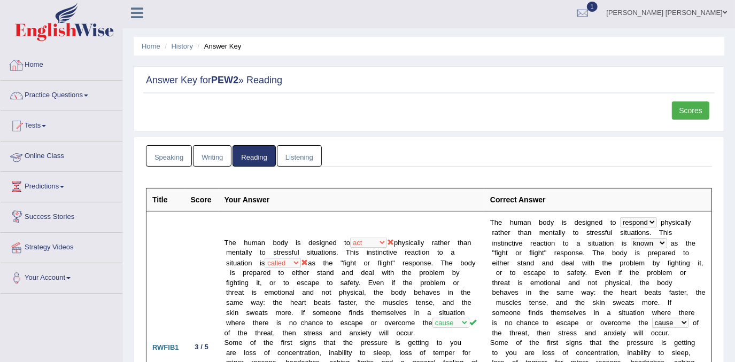
click at [35, 59] on link "Home" at bounding box center [62, 63] width 122 height 27
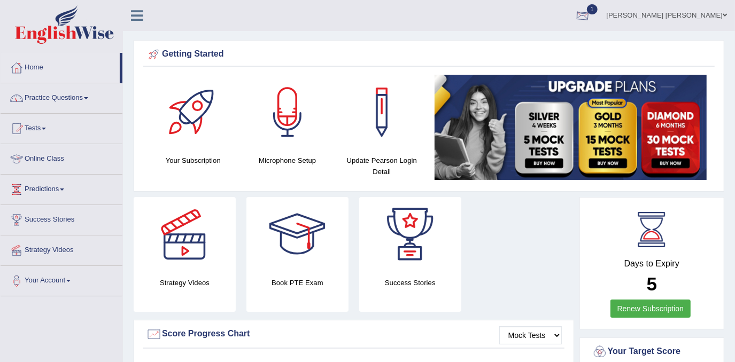
click at [591, 17] on div at bounding box center [583, 16] width 16 height 16
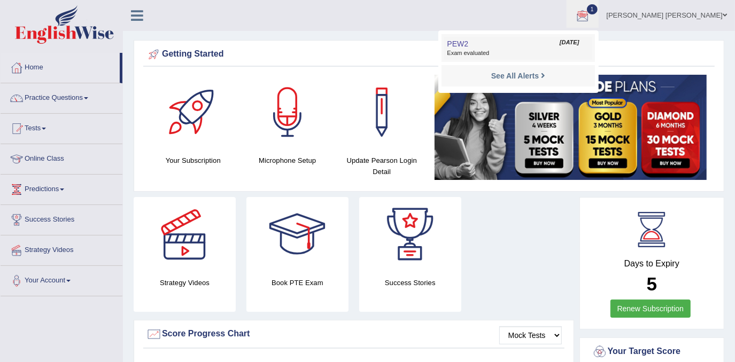
click at [579, 44] on span "[DATE]" at bounding box center [569, 42] width 19 height 9
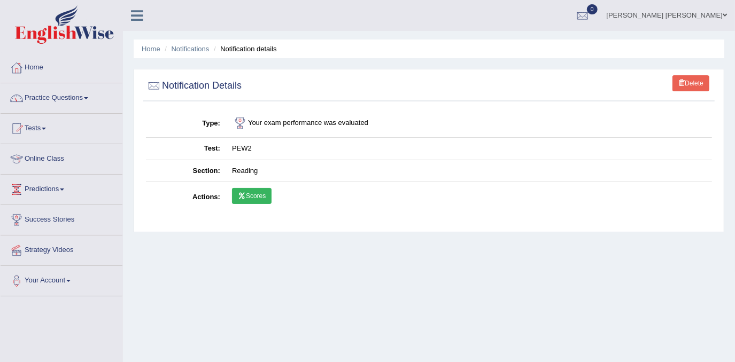
click at [241, 193] on icon at bounding box center [242, 196] width 8 height 6
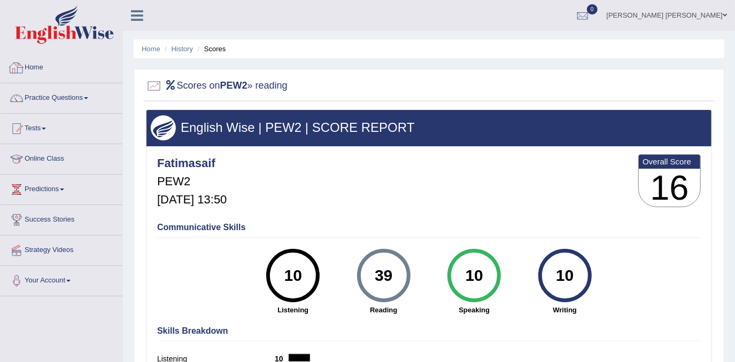
click at [48, 62] on link "Home" at bounding box center [62, 66] width 122 height 27
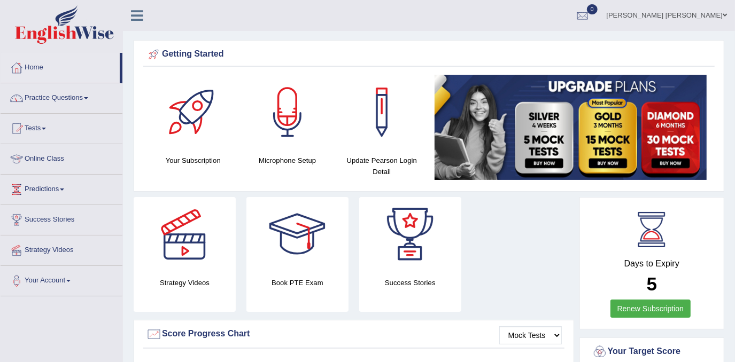
click at [45, 67] on link "Home" at bounding box center [60, 66] width 119 height 27
click at [135, 15] on icon at bounding box center [137, 16] width 12 height 14
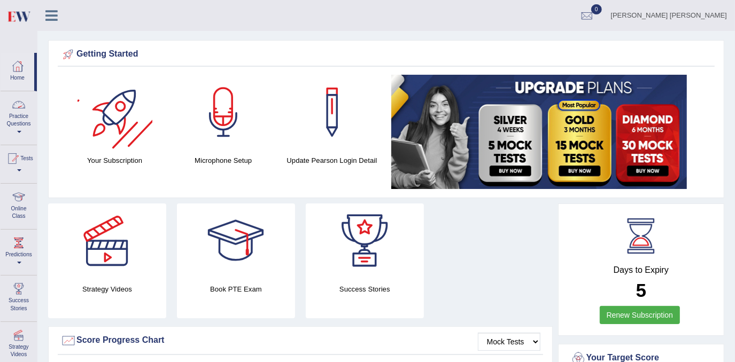
click at [17, 90] on li "Home" at bounding box center [19, 72] width 36 height 38
click at [17, 82] on link "Home" at bounding box center [18, 70] width 34 height 35
